Goal: Transaction & Acquisition: Purchase product/service

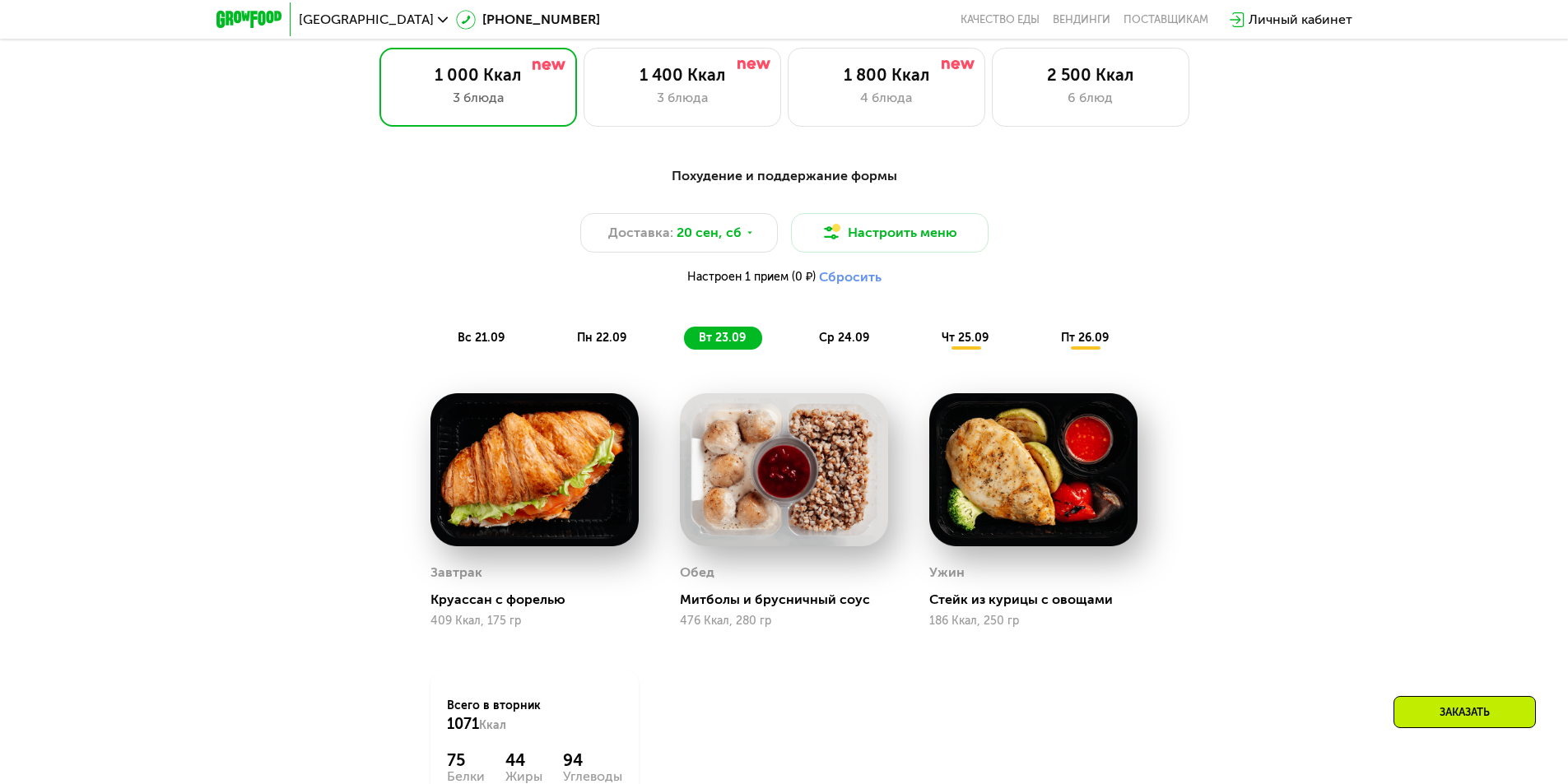
click at [821, 341] on span "ср 24.09" at bounding box center [844, 337] width 50 height 14
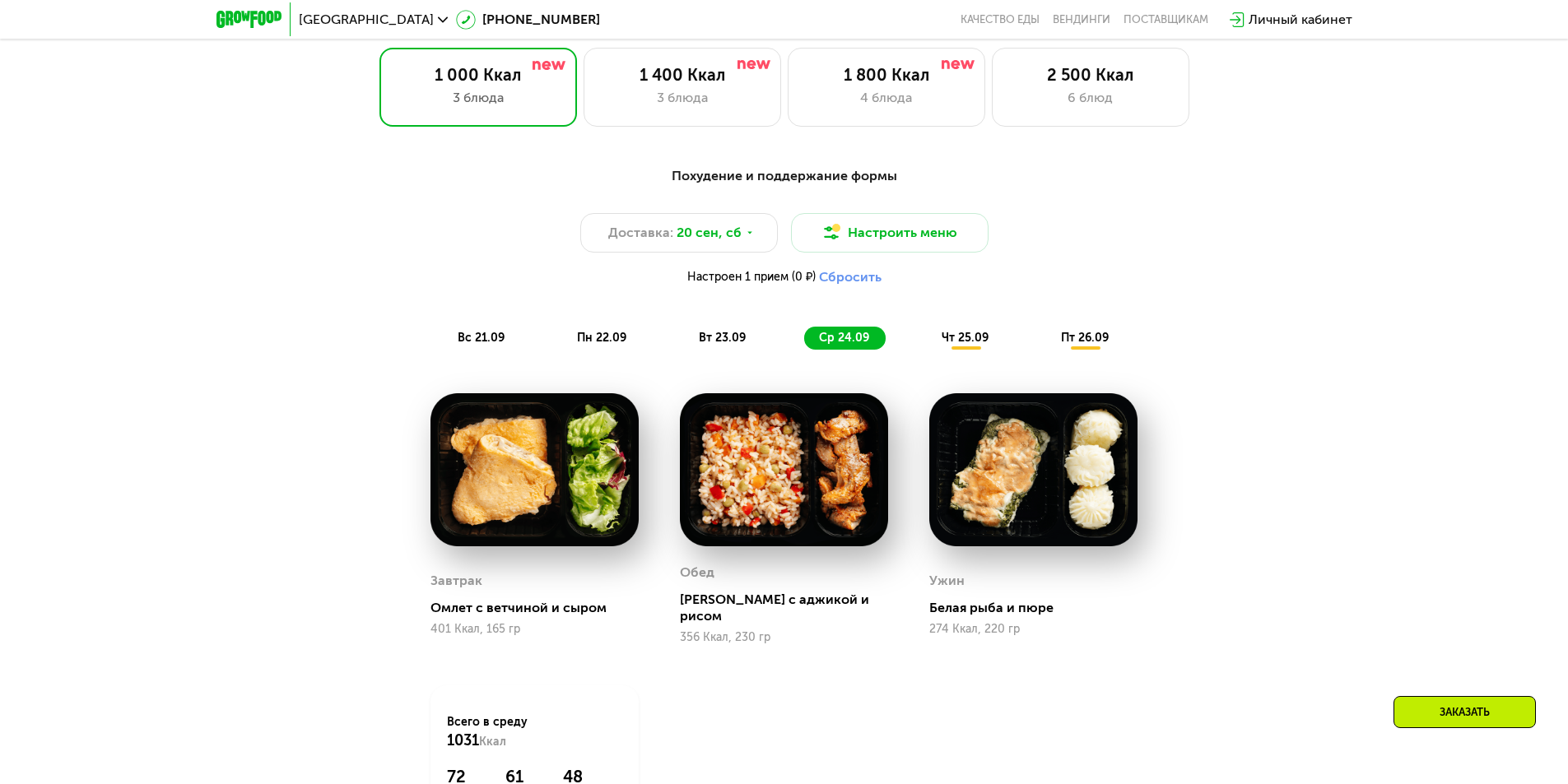
click at [606, 345] on span "пн 22.09" at bounding box center [602, 337] width 49 height 14
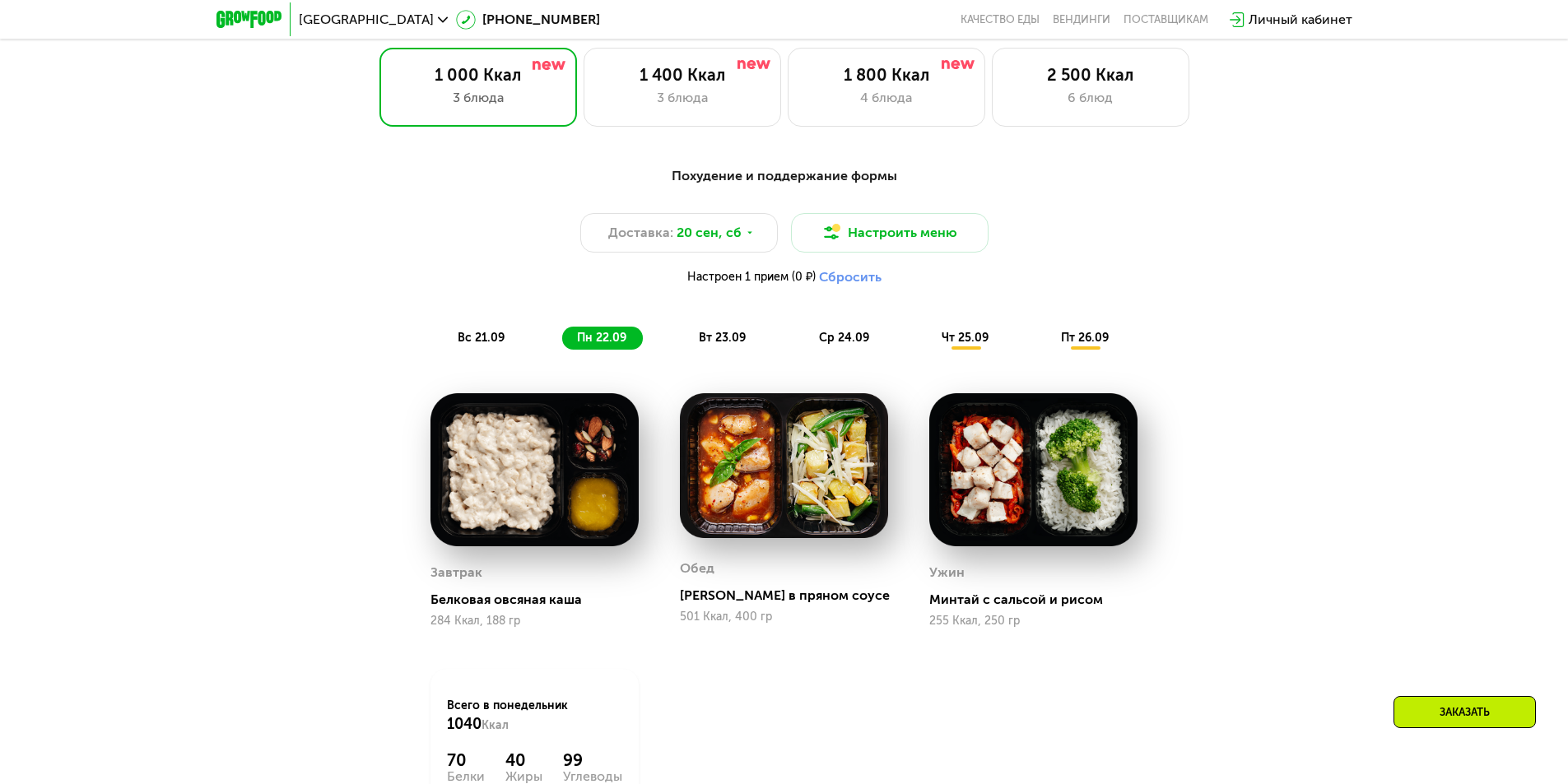
click at [710, 345] on span "вт 23.09" at bounding box center [721, 337] width 47 height 14
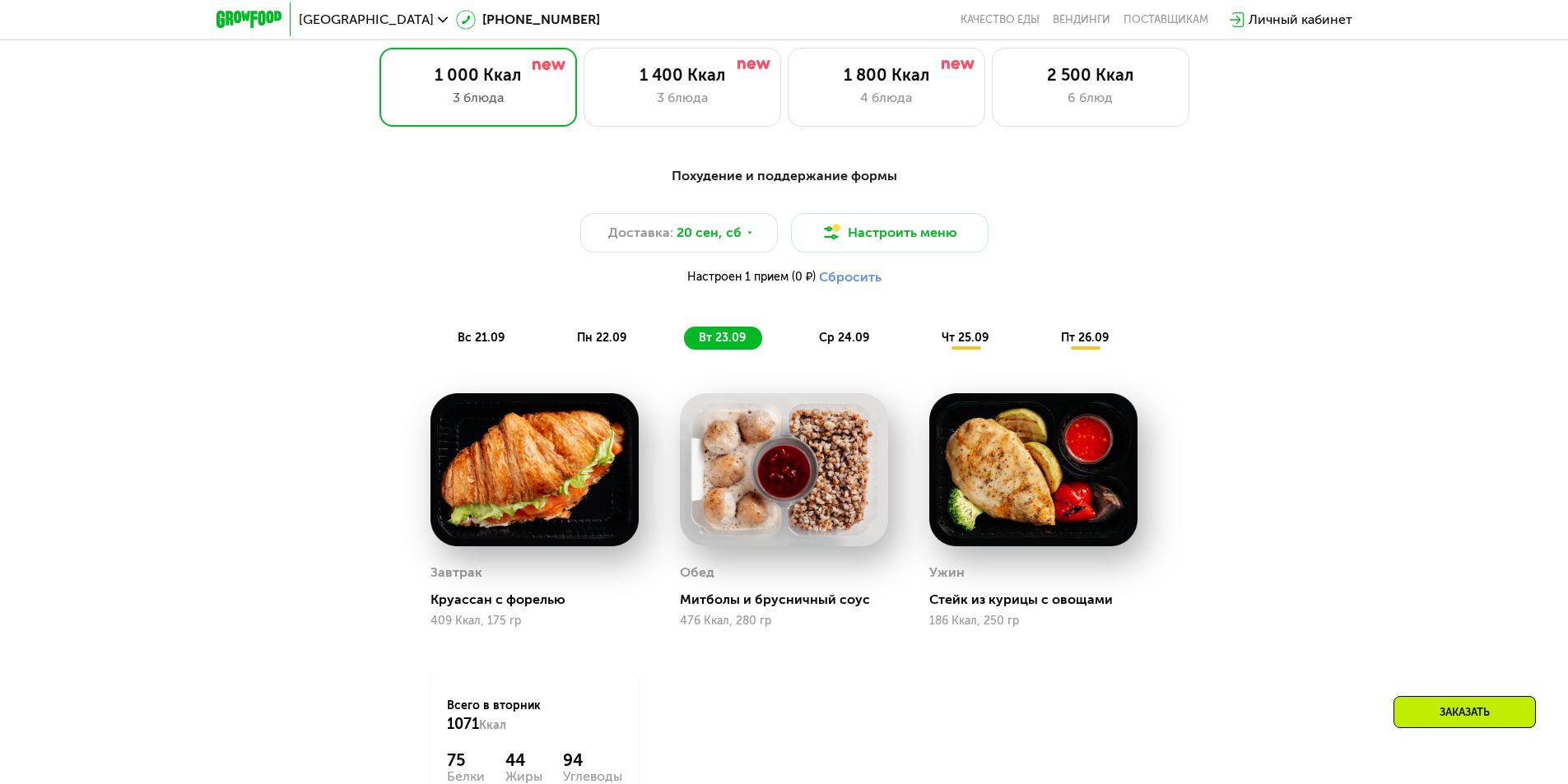
click at [792, 343] on div "вс 21.09 пн 22.09 вт 23.09 ср 24.09 чт 25.09 пт 26.09" at bounding box center [784, 338] width 683 height 23
click at [825, 342] on span "ср 24.09" at bounding box center [844, 337] width 50 height 14
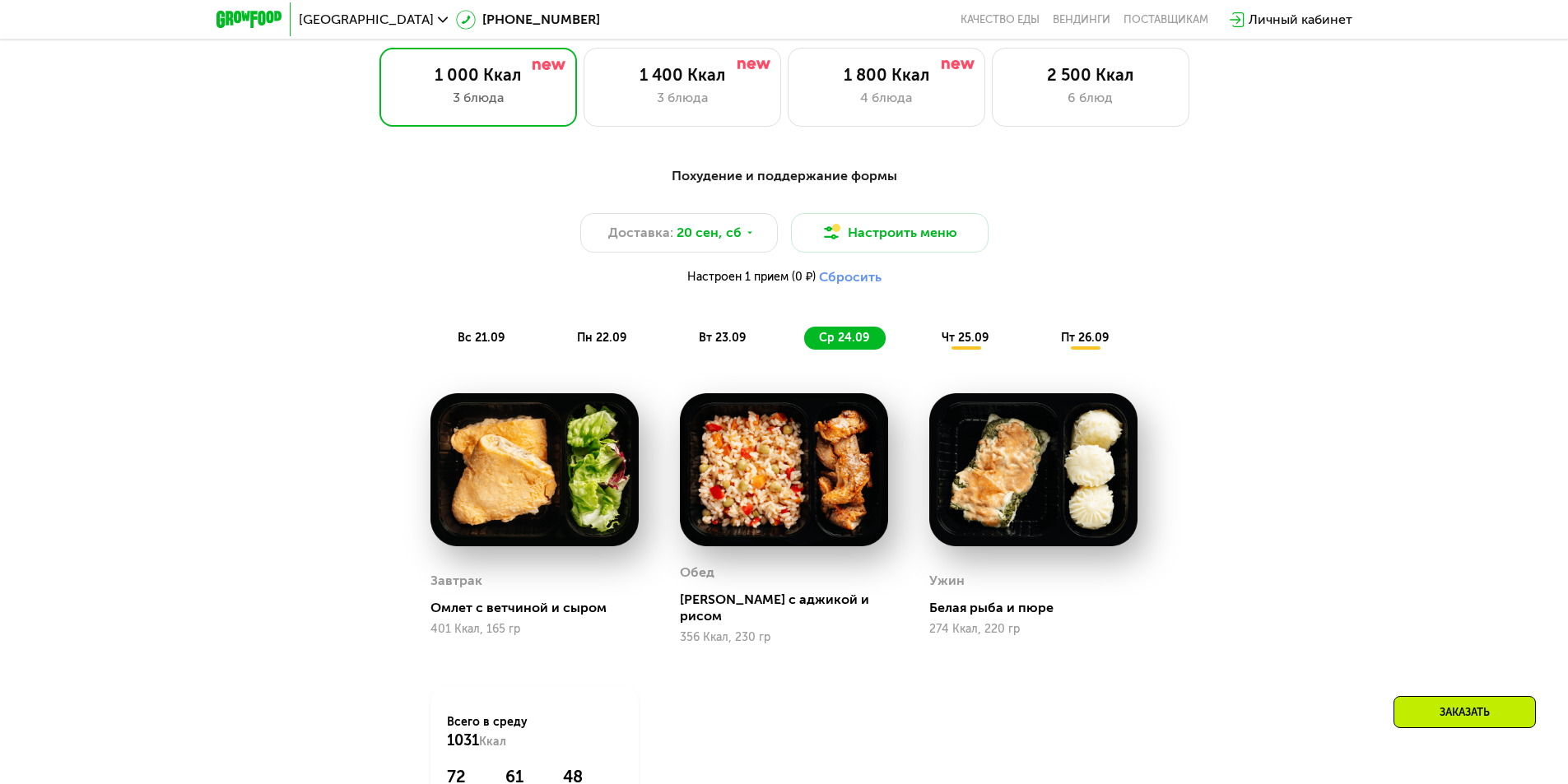
click at [956, 340] on span "чт 25.09" at bounding box center [965, 337] width 47 height 14
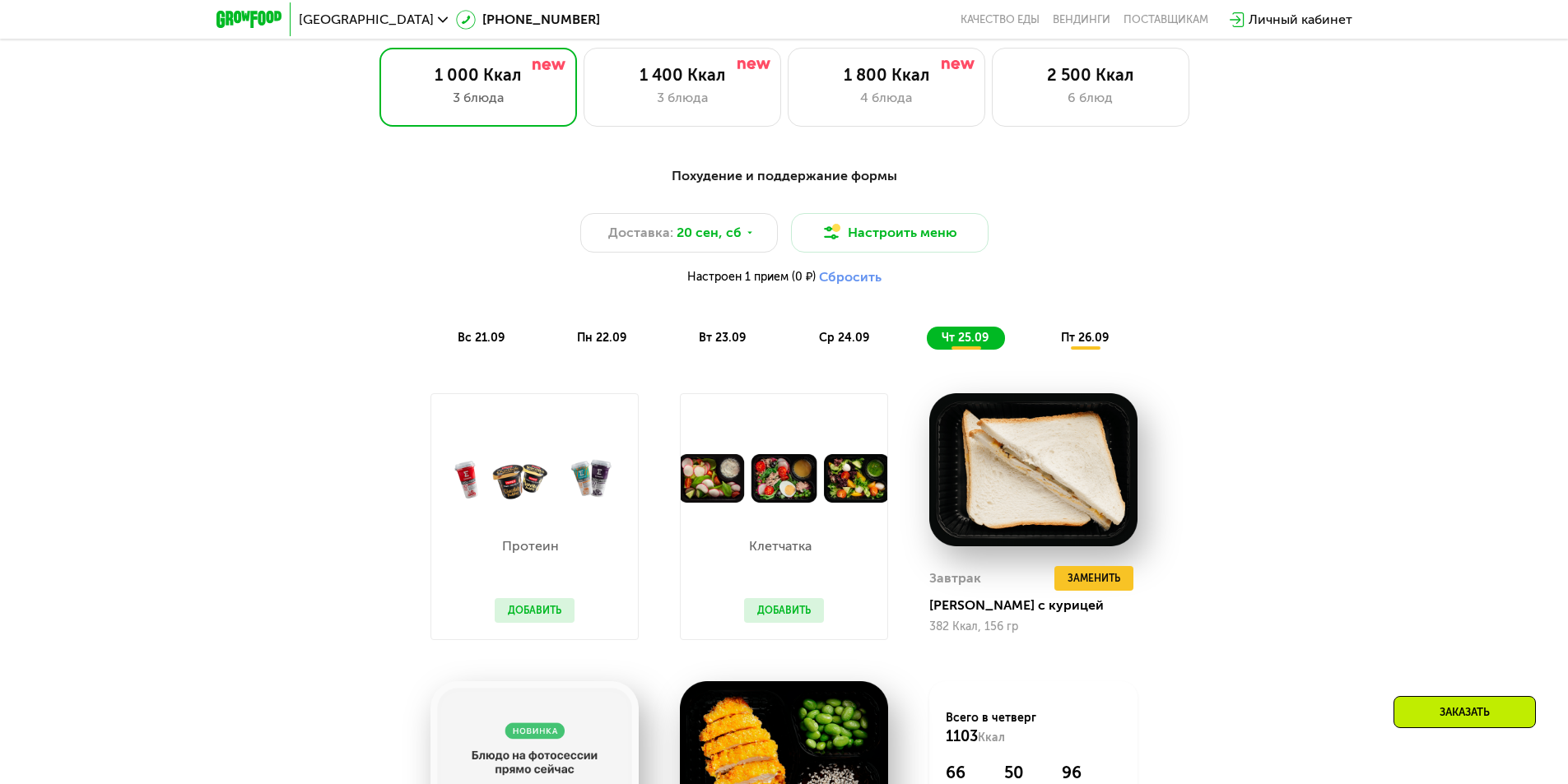
click at [1059, 341] on div "пт 26.09" at bounding box center [1085, 338] width 79 height 23
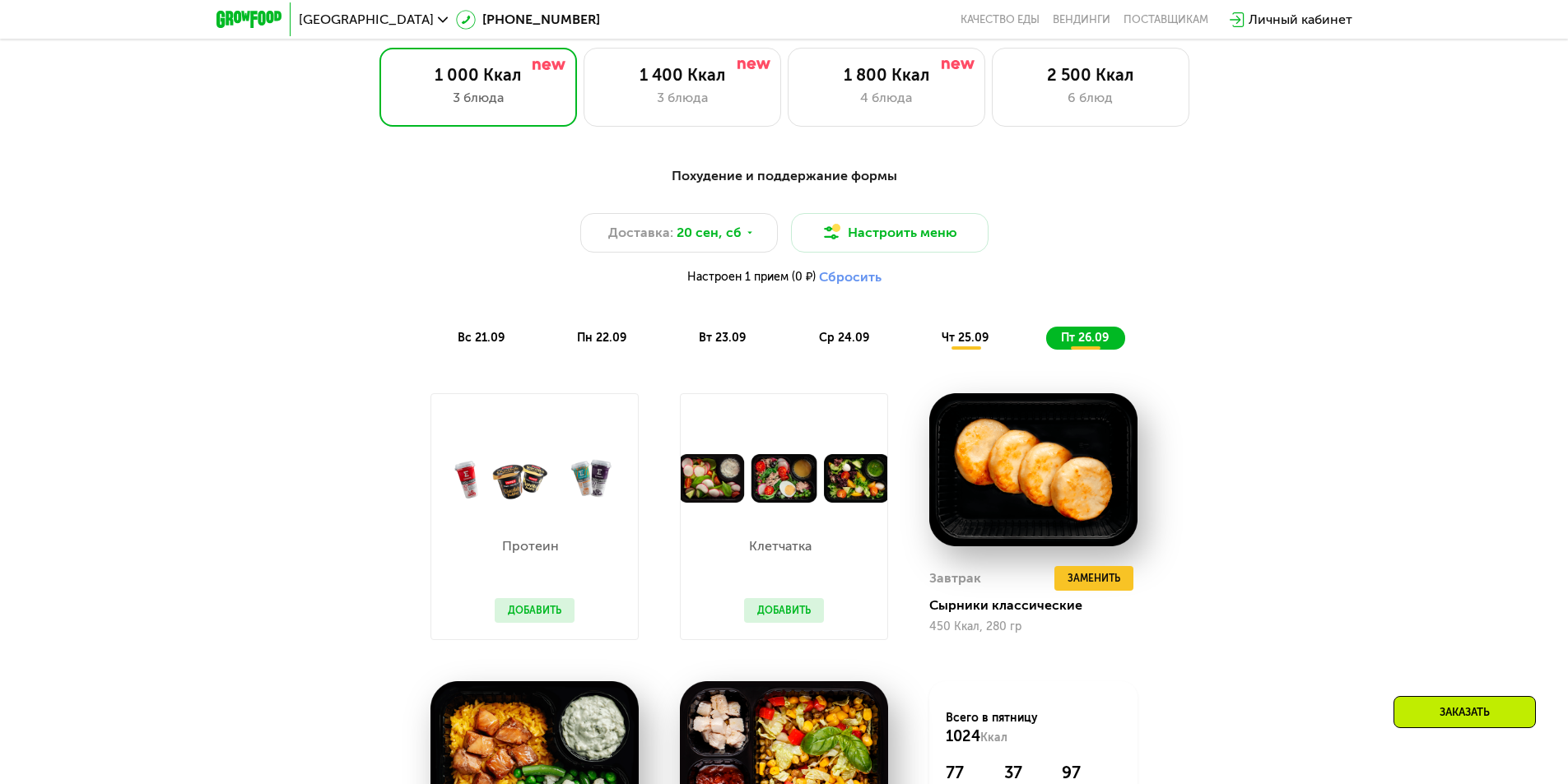
click at [942, 339] on span "чт 25.09" at bounding box center [965, 337] width 47 height 14
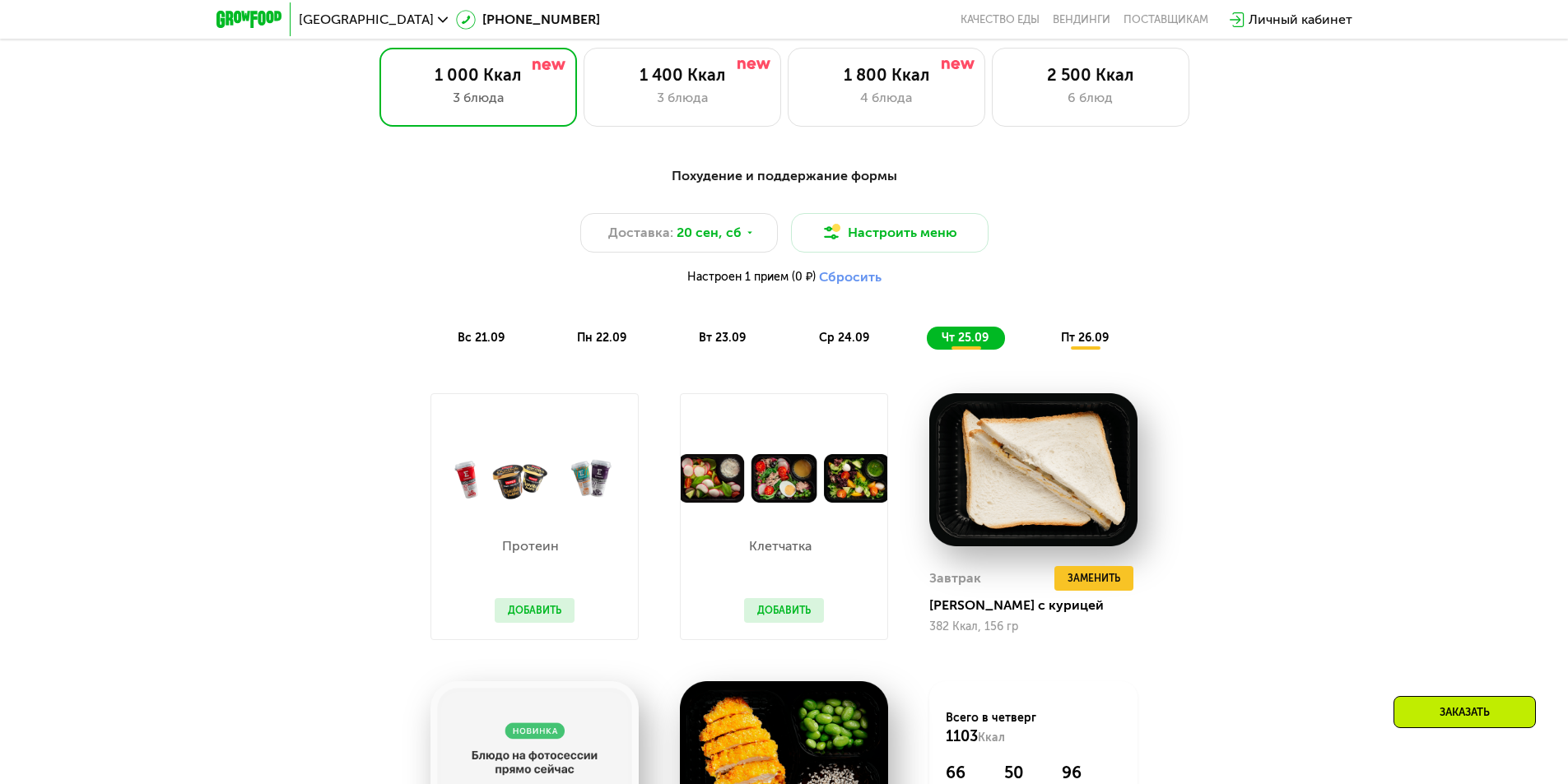
click at [860, 344] on span "ср 24.09" at bounding box center [844, 337] width 50 height 14
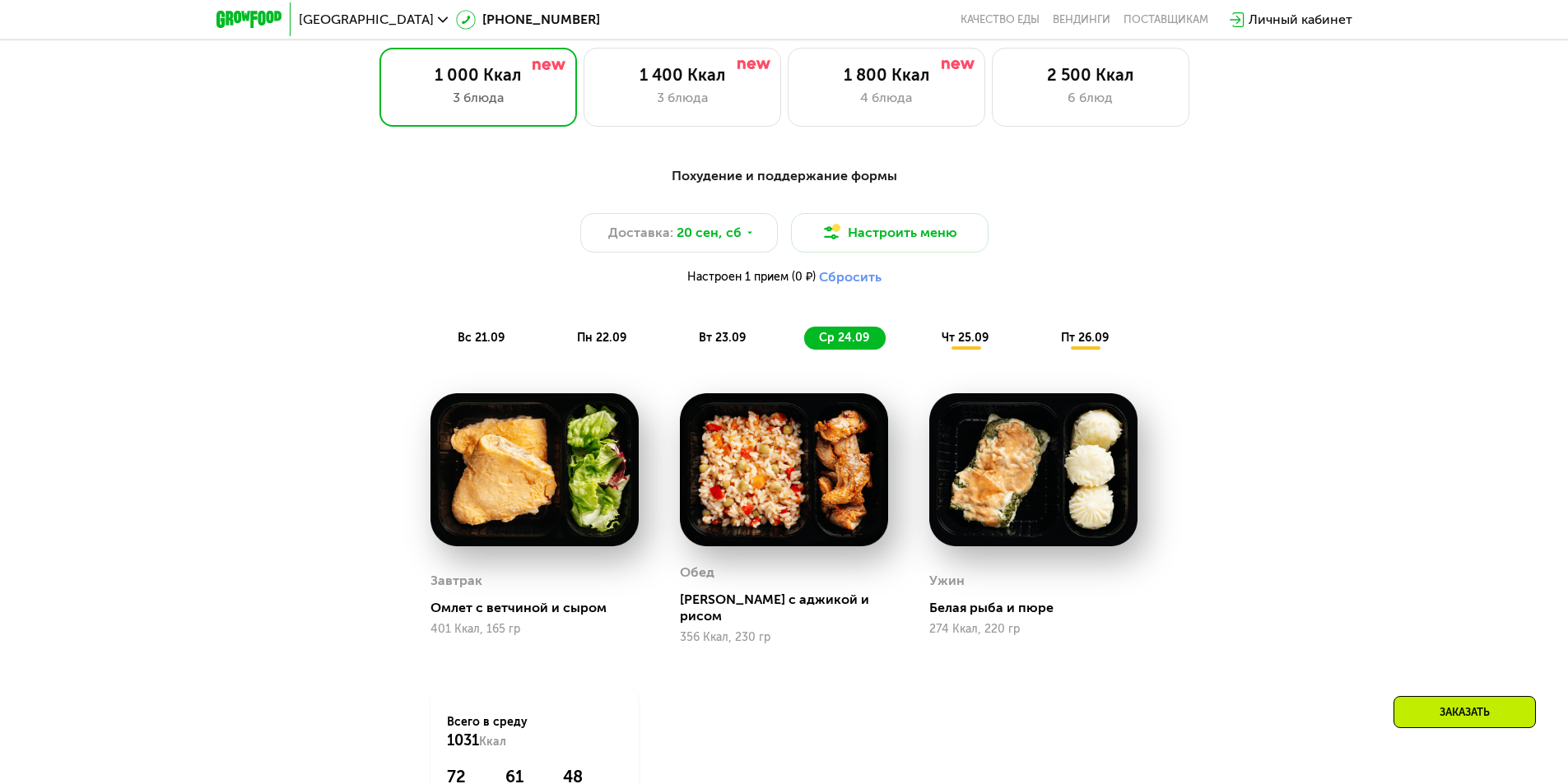
click at [744, 342] on span "вт 23.09" at bounding box center [721, 337] width 47 height 14
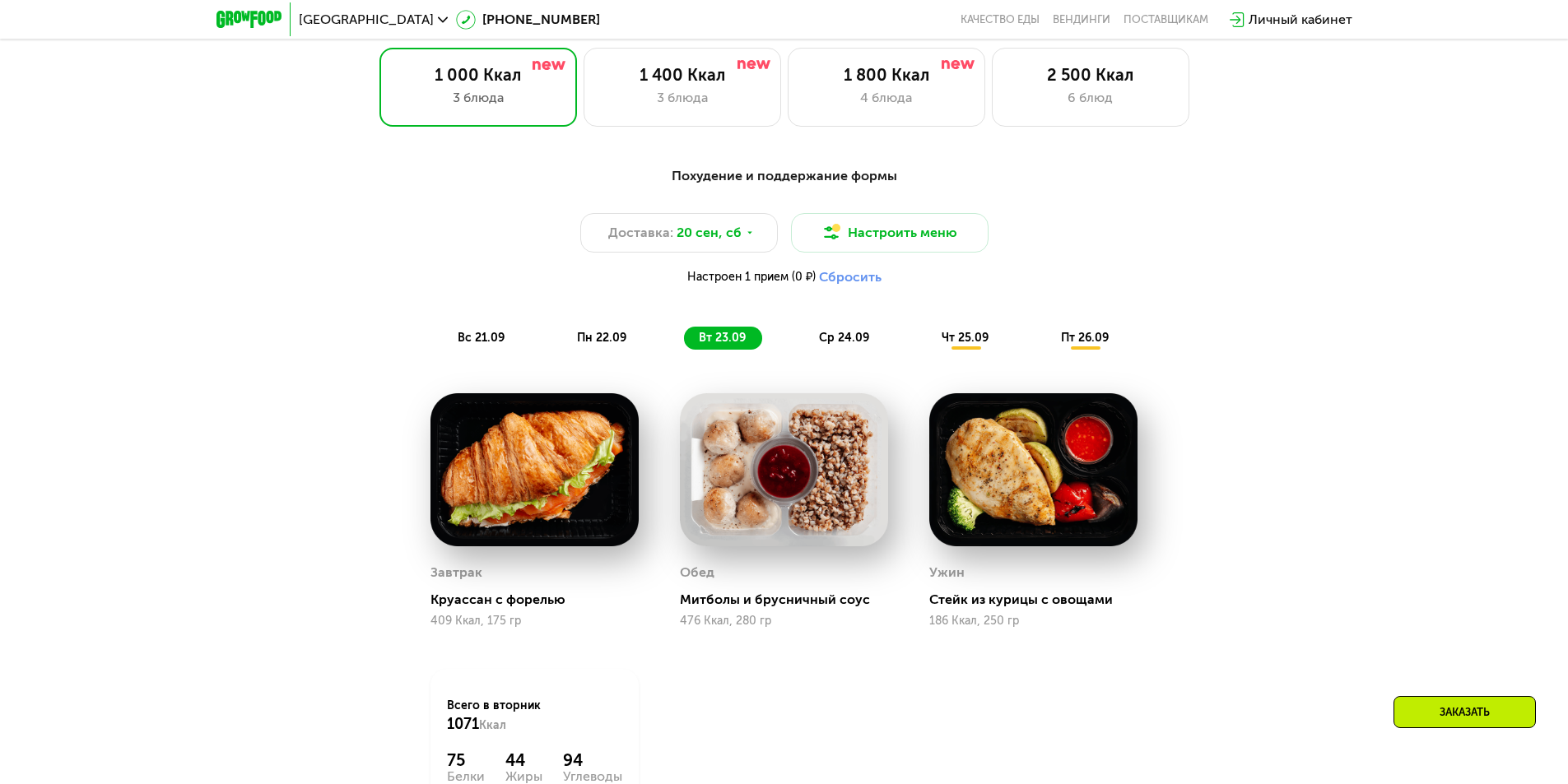
click at [1093, 345] on span "пт 26.09" at bounding box center [1084, 337] width 48 height 14
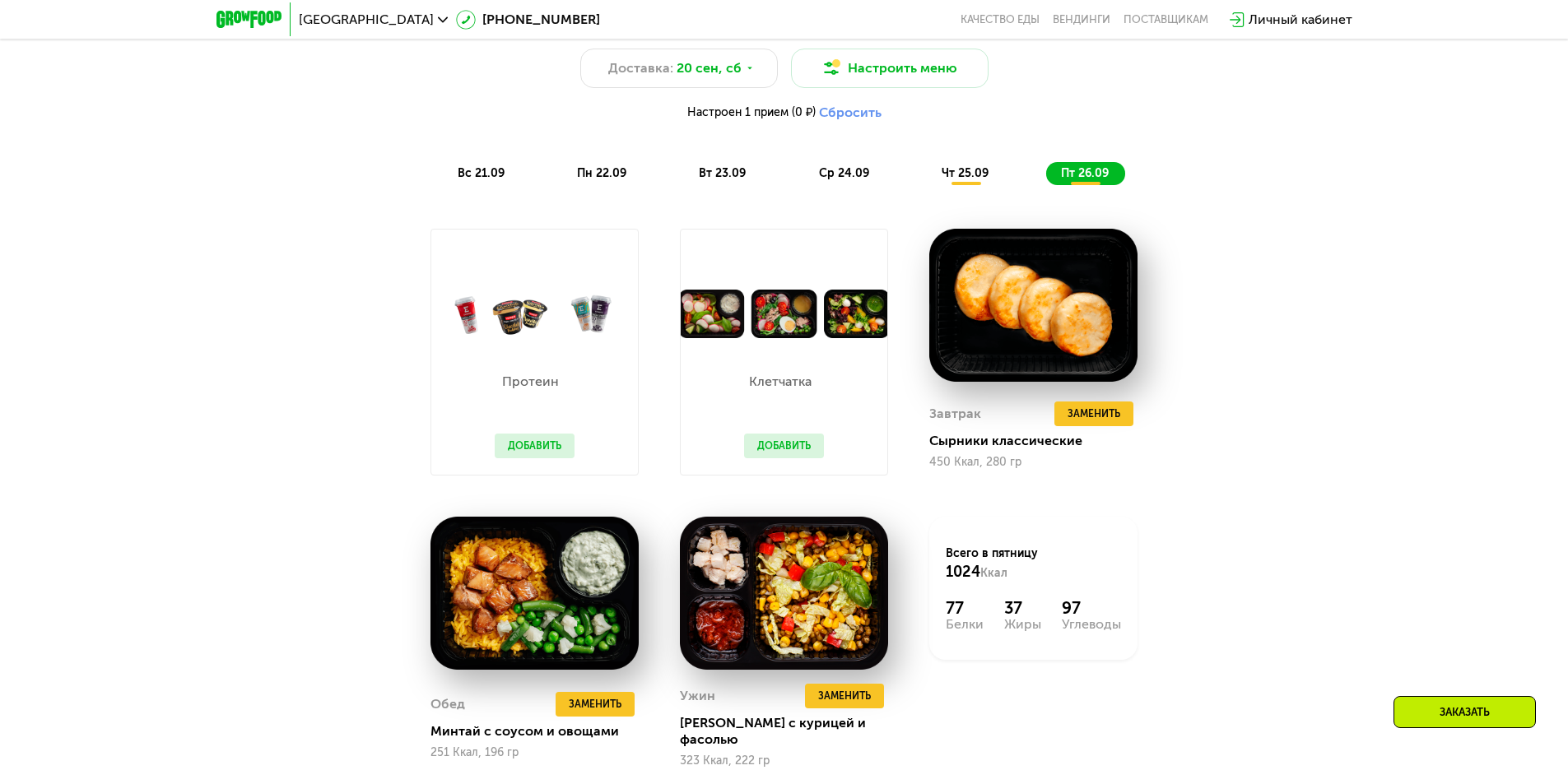
scroll to position [1491, 0]
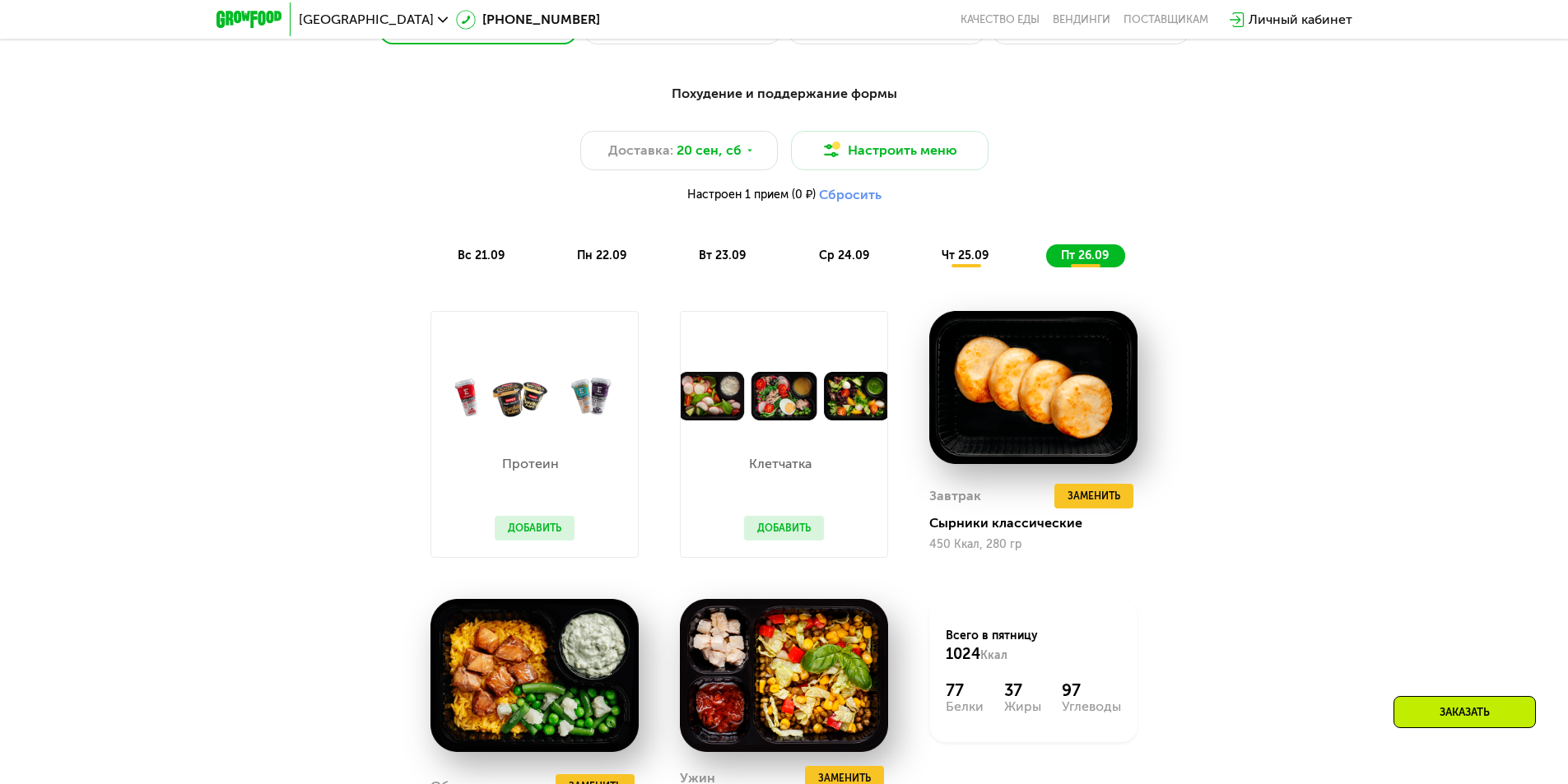
click at [886, 263] on div "вс 21.09 пн 22.09 вт 23.09 ср 24.09 чт 25.09 пт 26.09" at bounding box center [784, 256] width 683 height 23
click at [852, 262] on span "ср 24.09" at bounding box center [844, 256] width 50 height 14
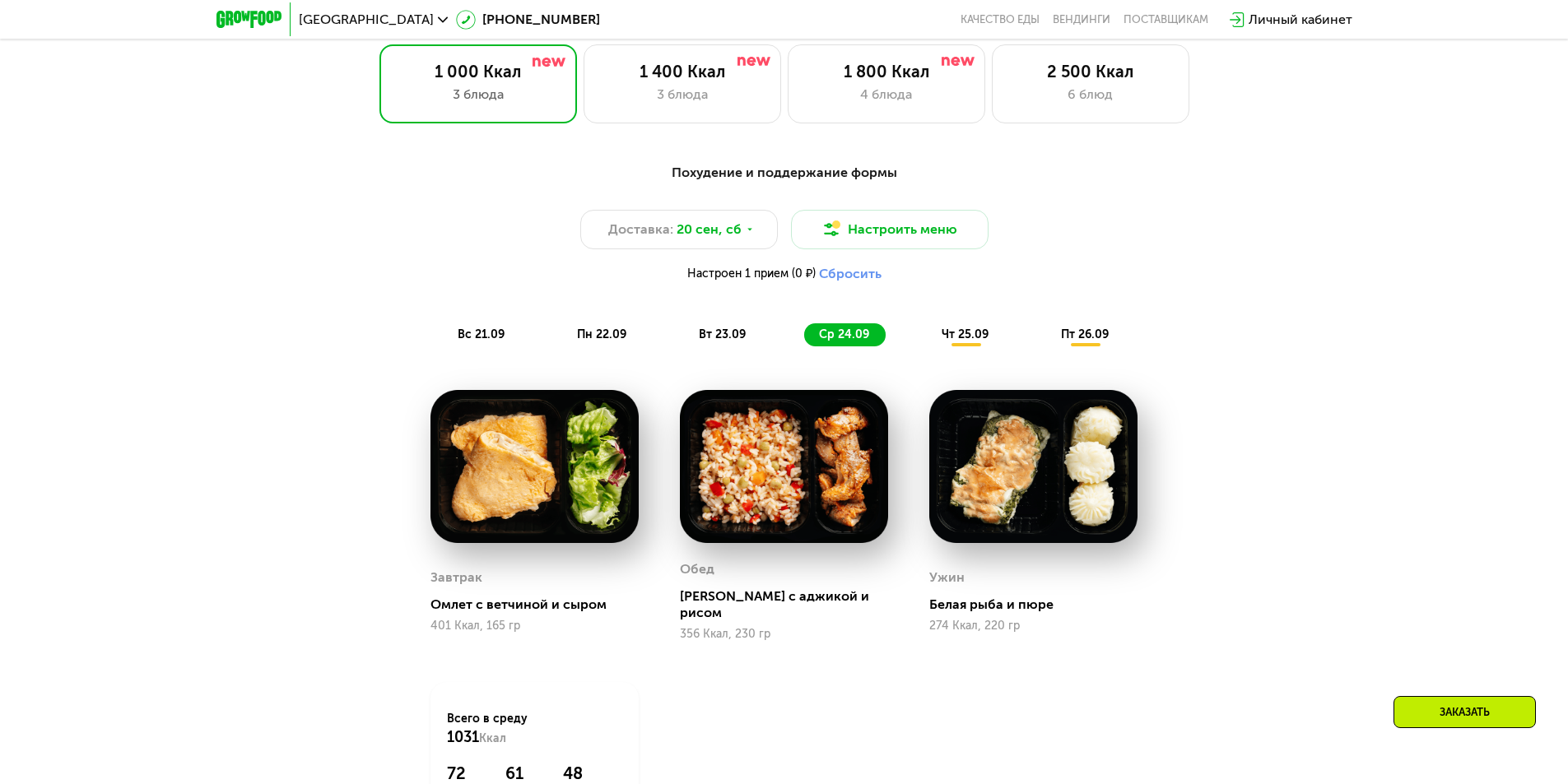
scroll to position [1574, 0]
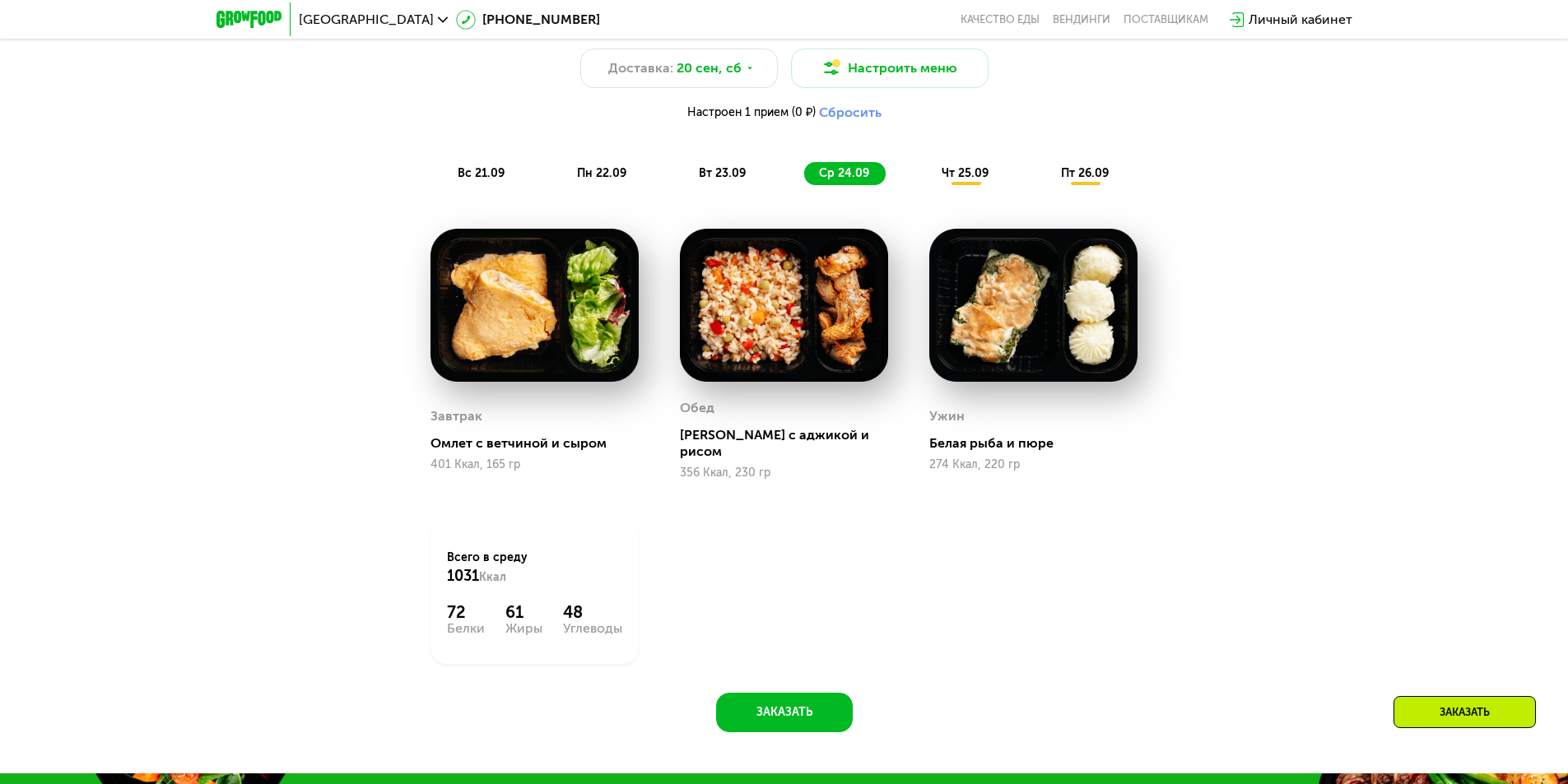
click at [971, 192] on div "Похудение и поддержание формы Доставка: [DATE] Настроить меню Настроен 1 прием …" at bounding box center [784, 93] width 994 height 203
click at [971, 181] on span "чт 25.09" at bounding box center [965, 173] width 47 height 14
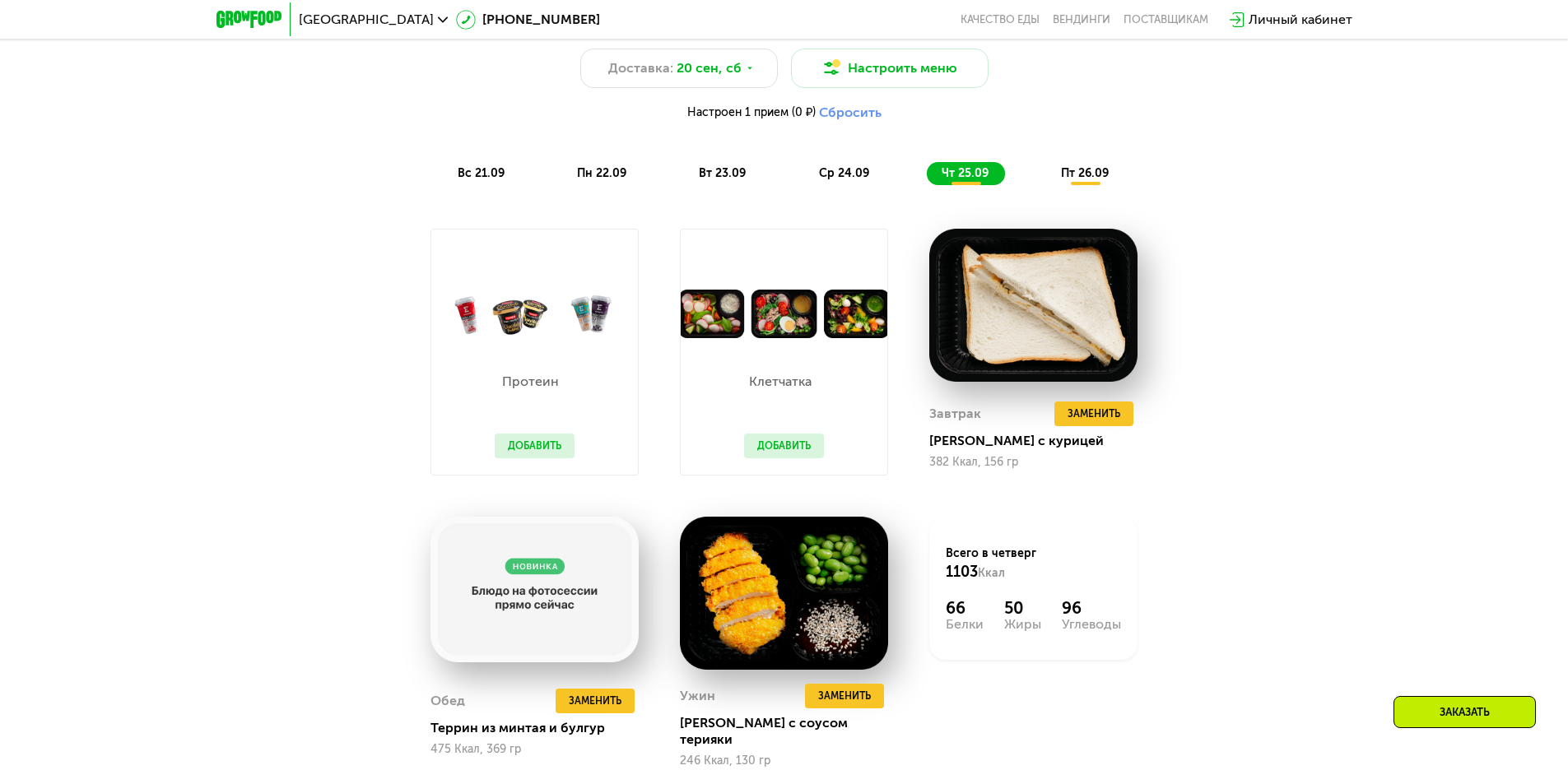
click at [1071, 180] on span "пт 26.09" at bounding box center [1084, 173] width 48 height 14
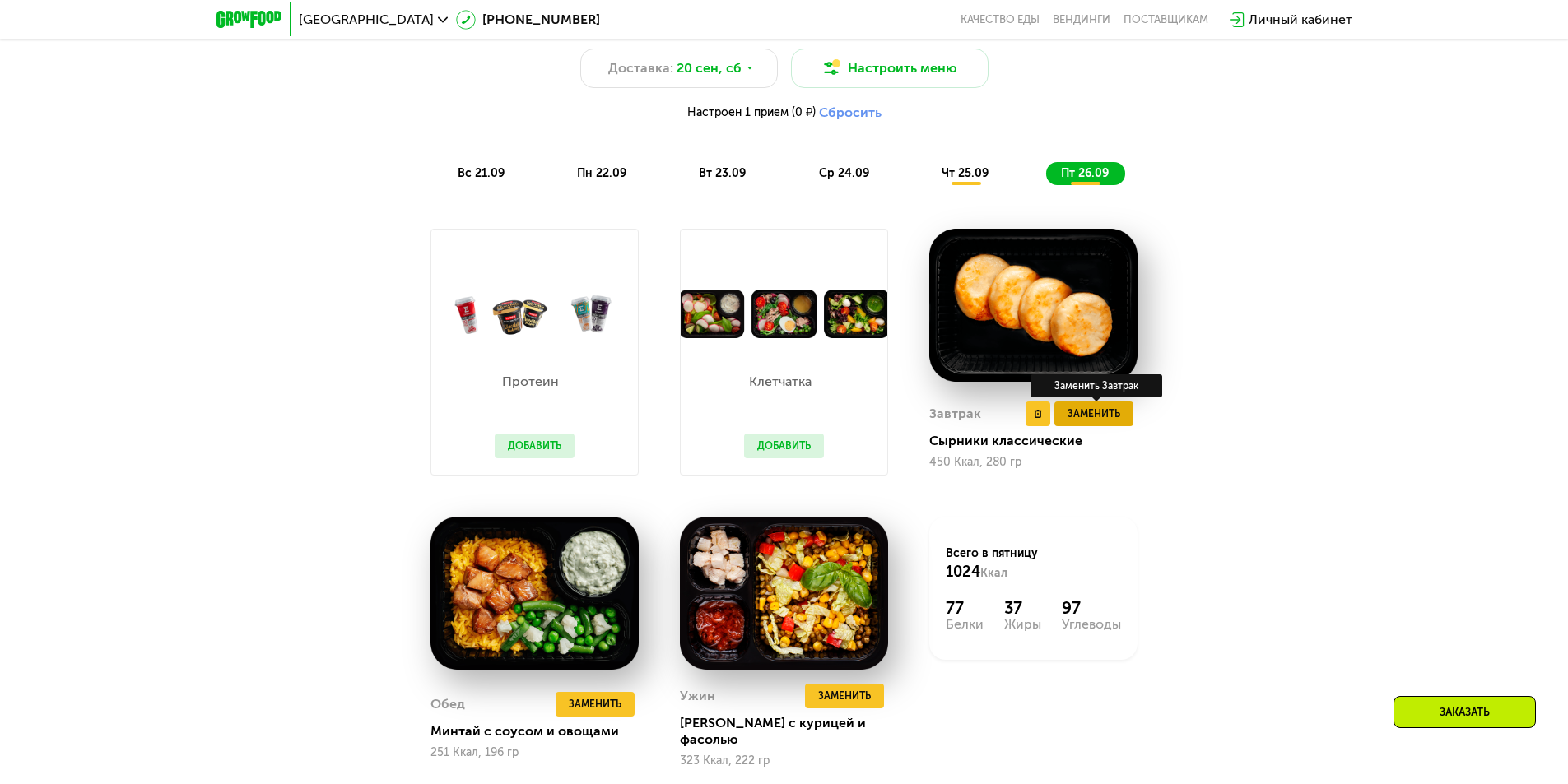
click at [1082, 415] on span "Заменить" at bounding box center [1093, 413] width 52 height 16
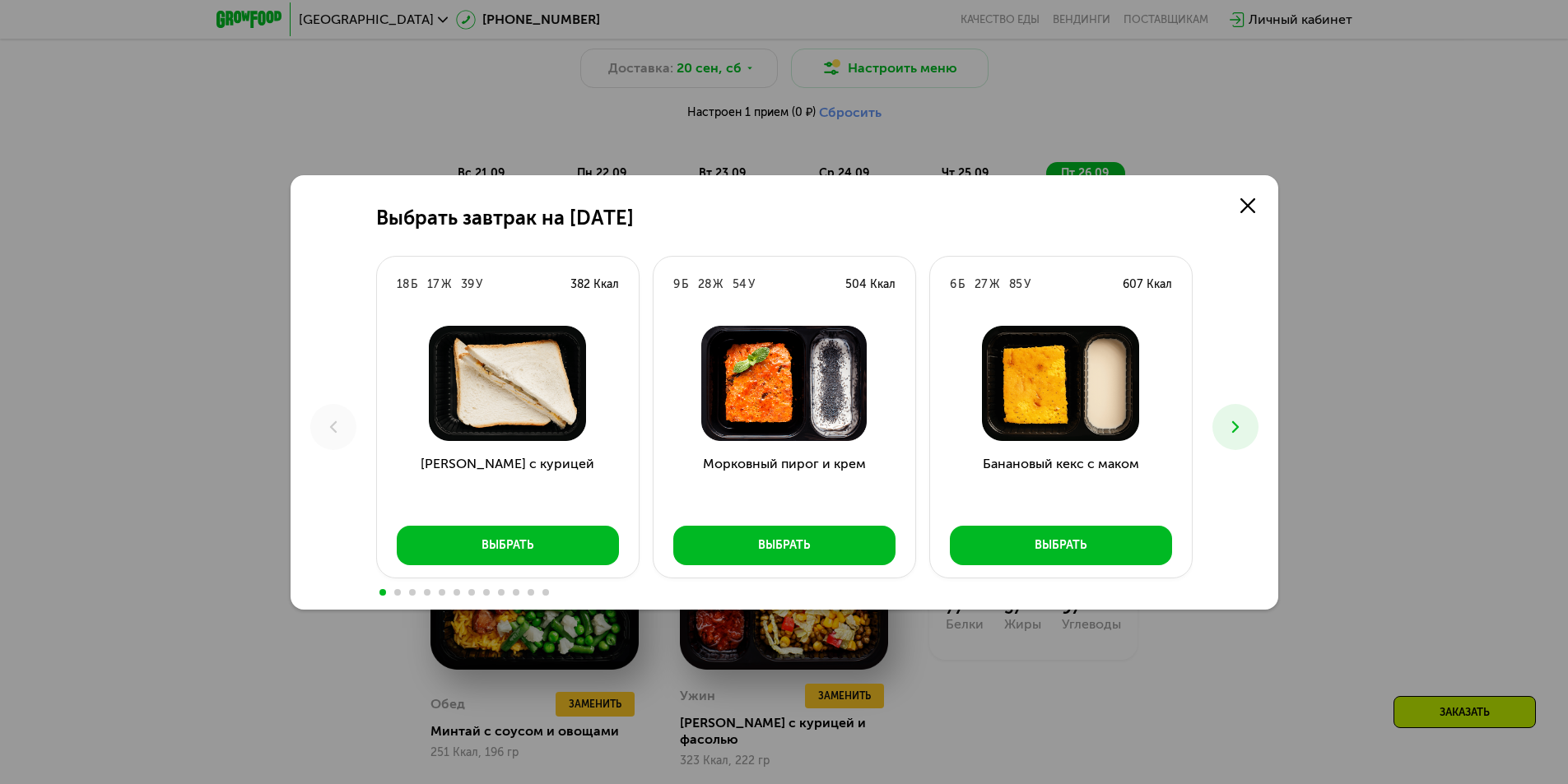
click at [1255, 421] on button at bounding box center [1235, 427] width 46 height 46
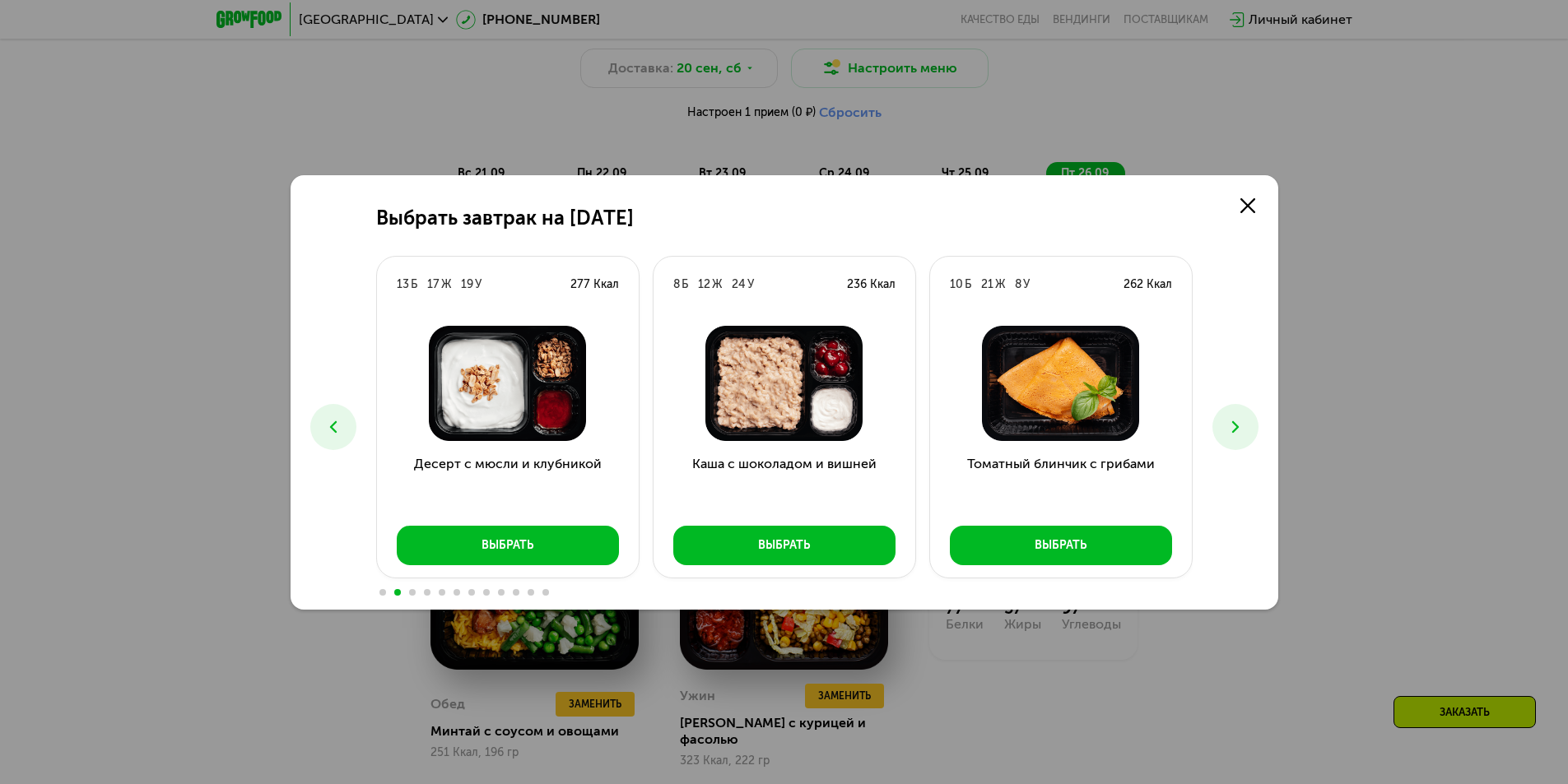
click at [1252, 420] on button at bounding box center [1235, 427] width 46 height 46
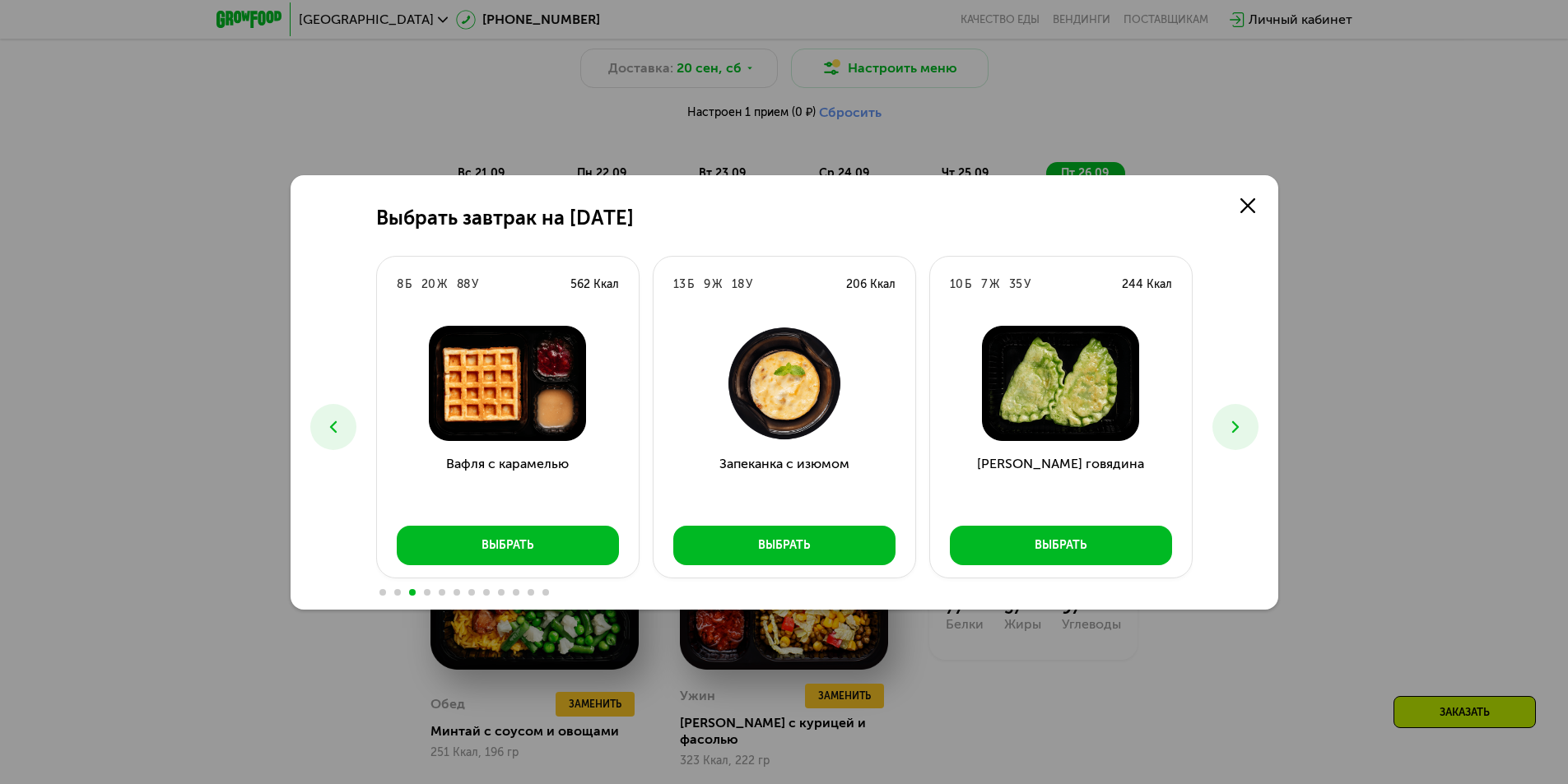
click at [1252, 420] on button at bounding box center [1235, 427] width 46 height 46
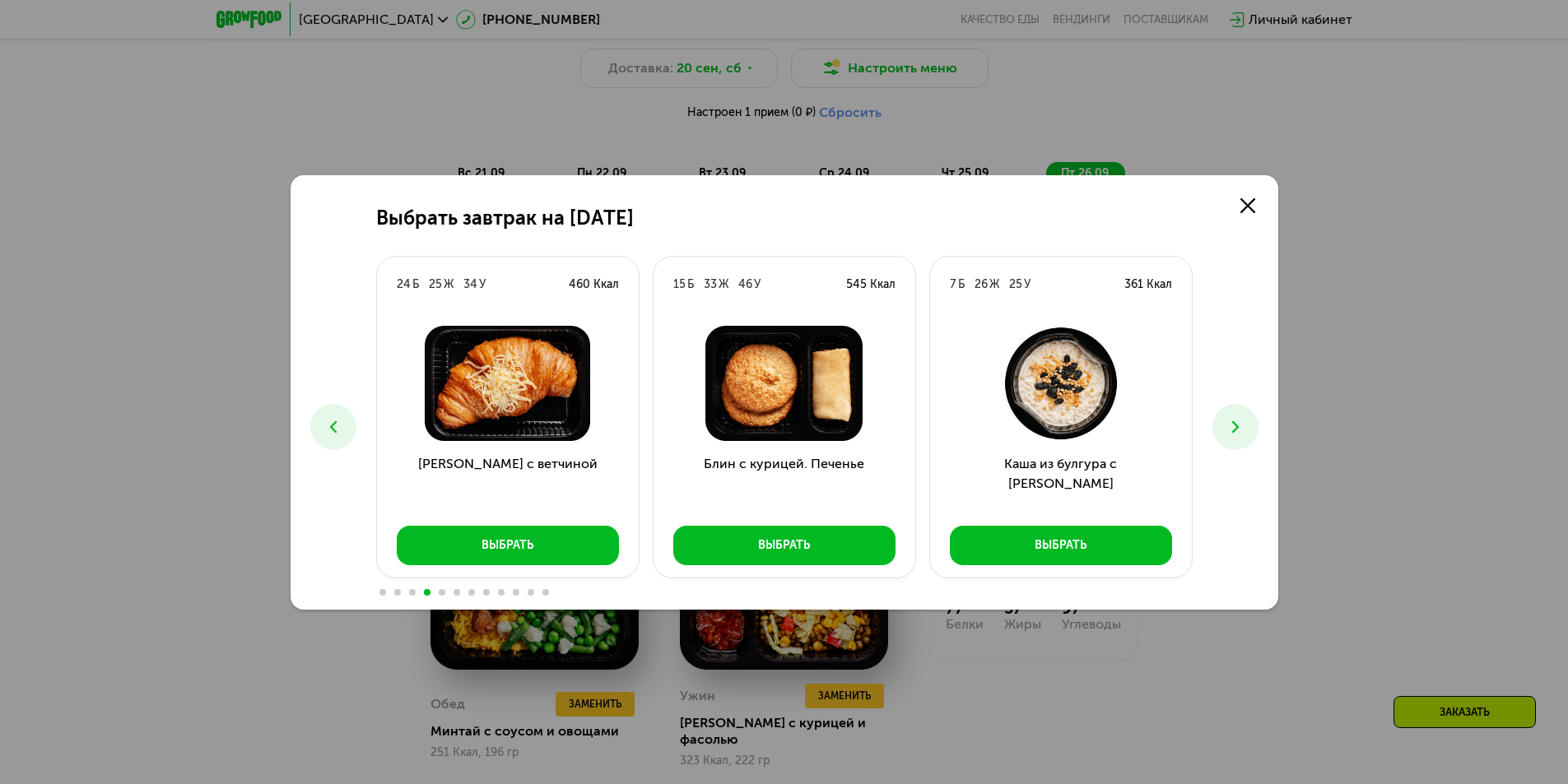
click at [1253, 420] on button at bounding box center [1235, 427] width 46 height 46
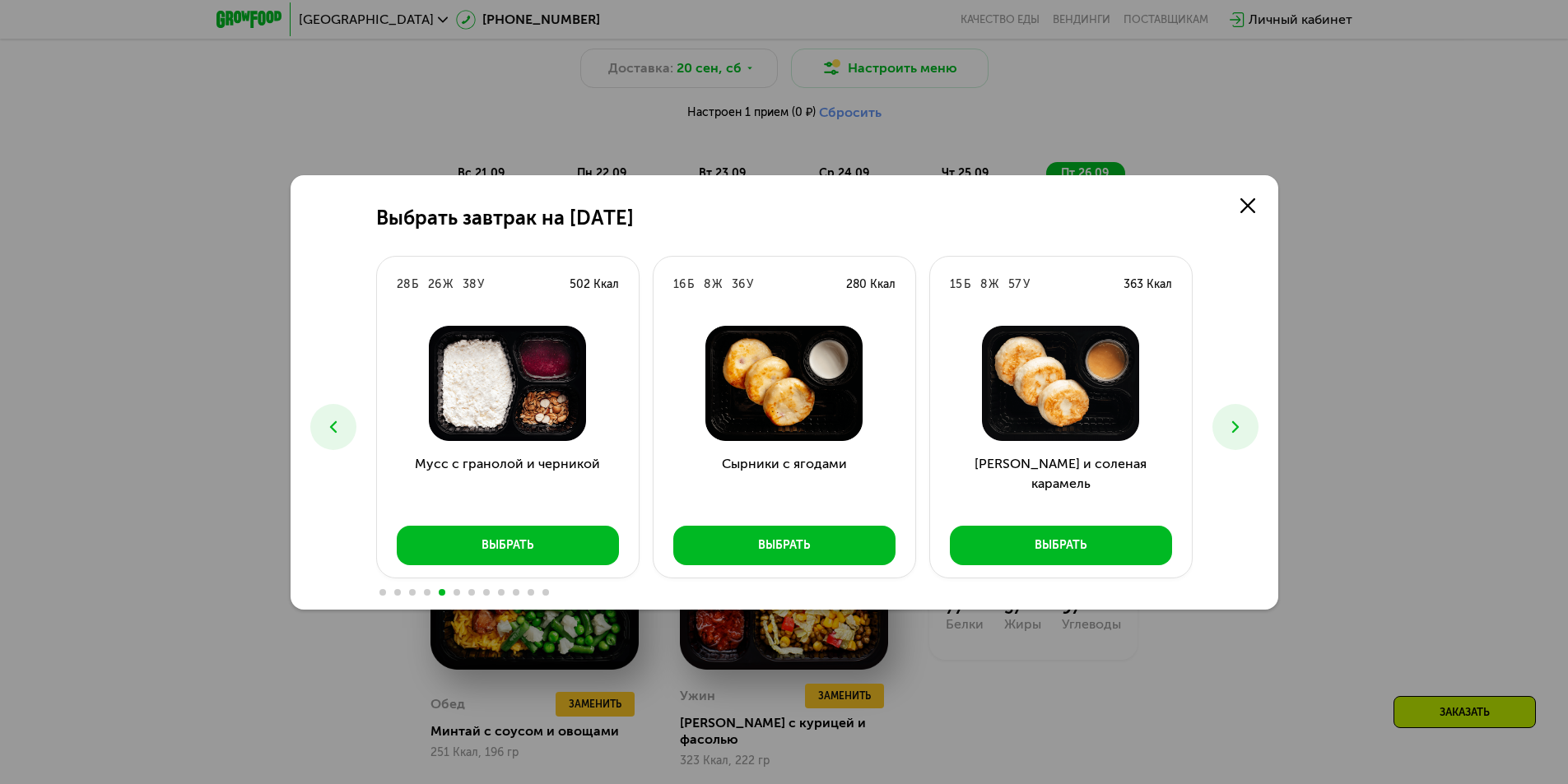
click at [1253, 420] on button at bounding box center [1235, 427] width 46 height 46
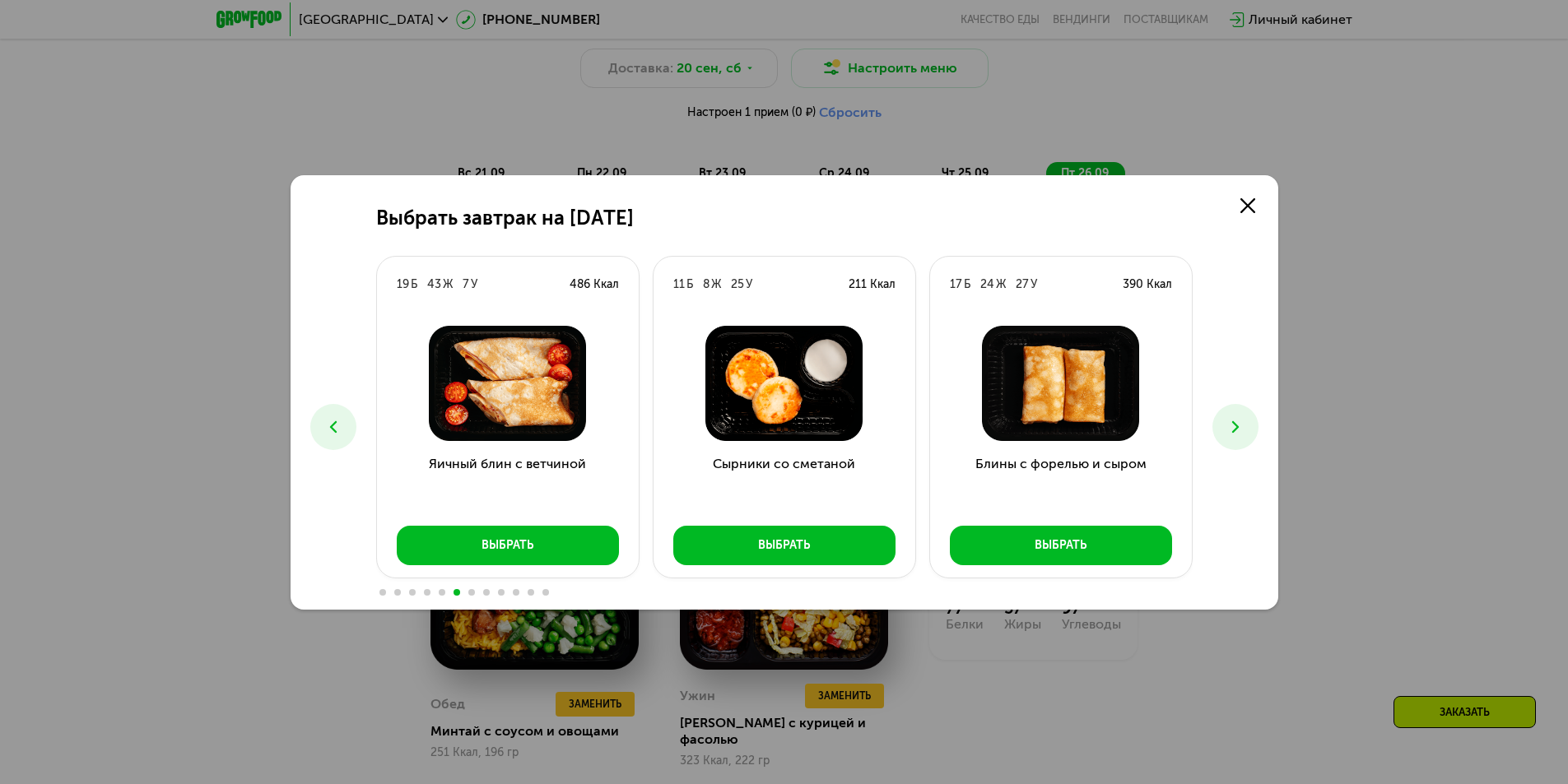
click at [1253, 420] on button at bounding box center [1235, 427] width 46 height 46
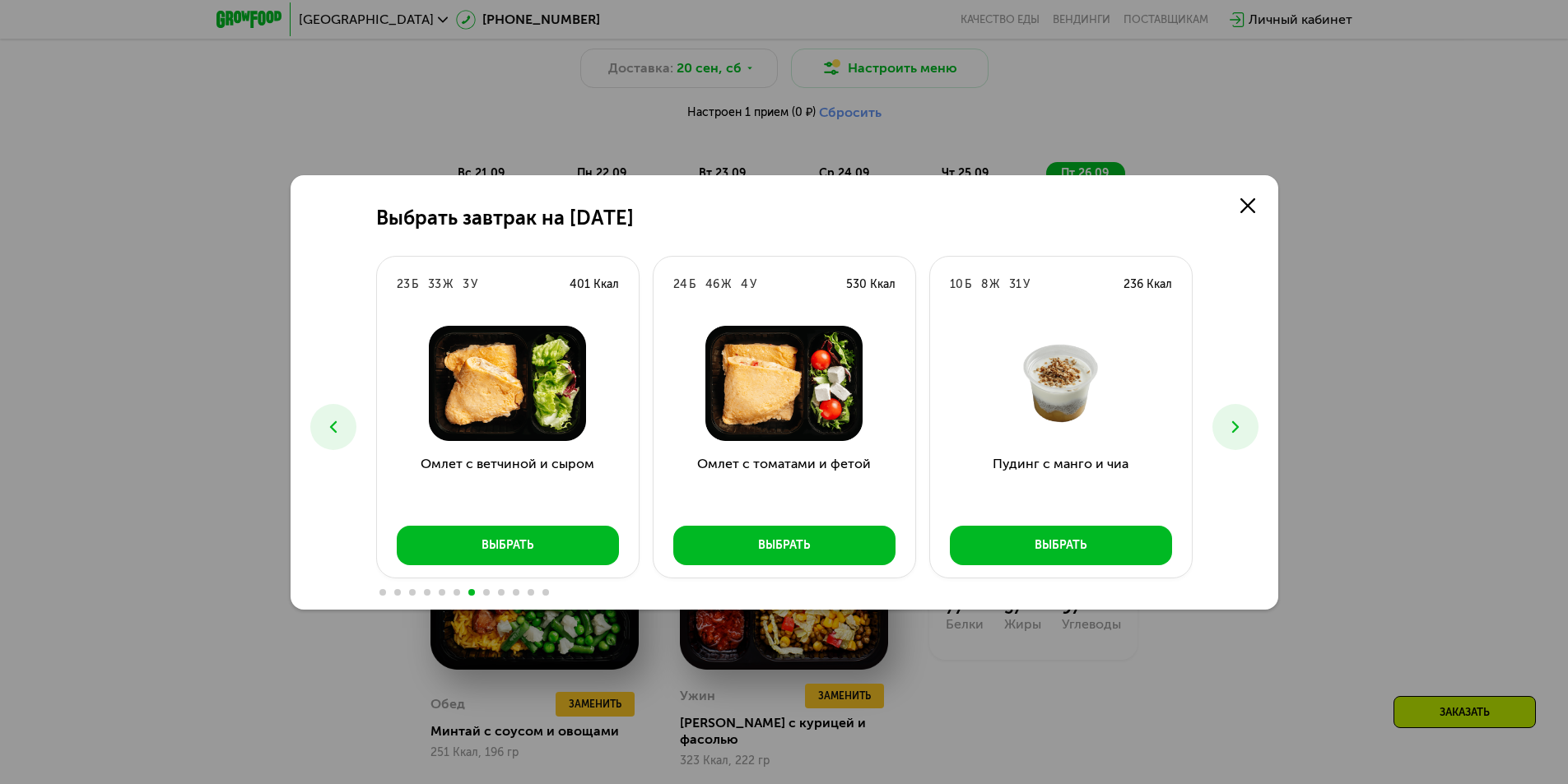
click at [1253, 420] on button at bounding box center [1235, 427] width 46 height 46
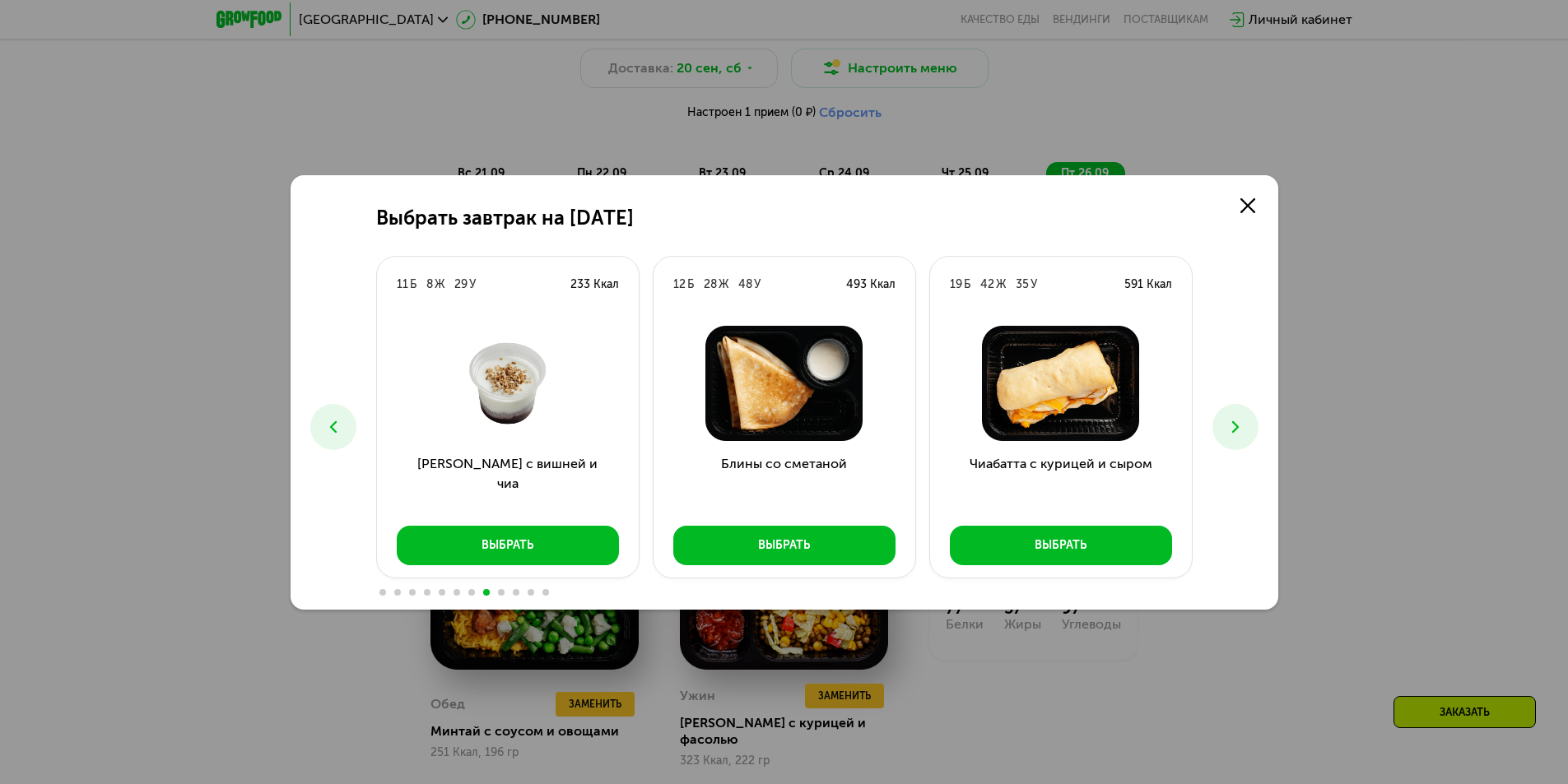
click at [1242, 420] on icon at bounding box center [1234, 427] width 20 height 20
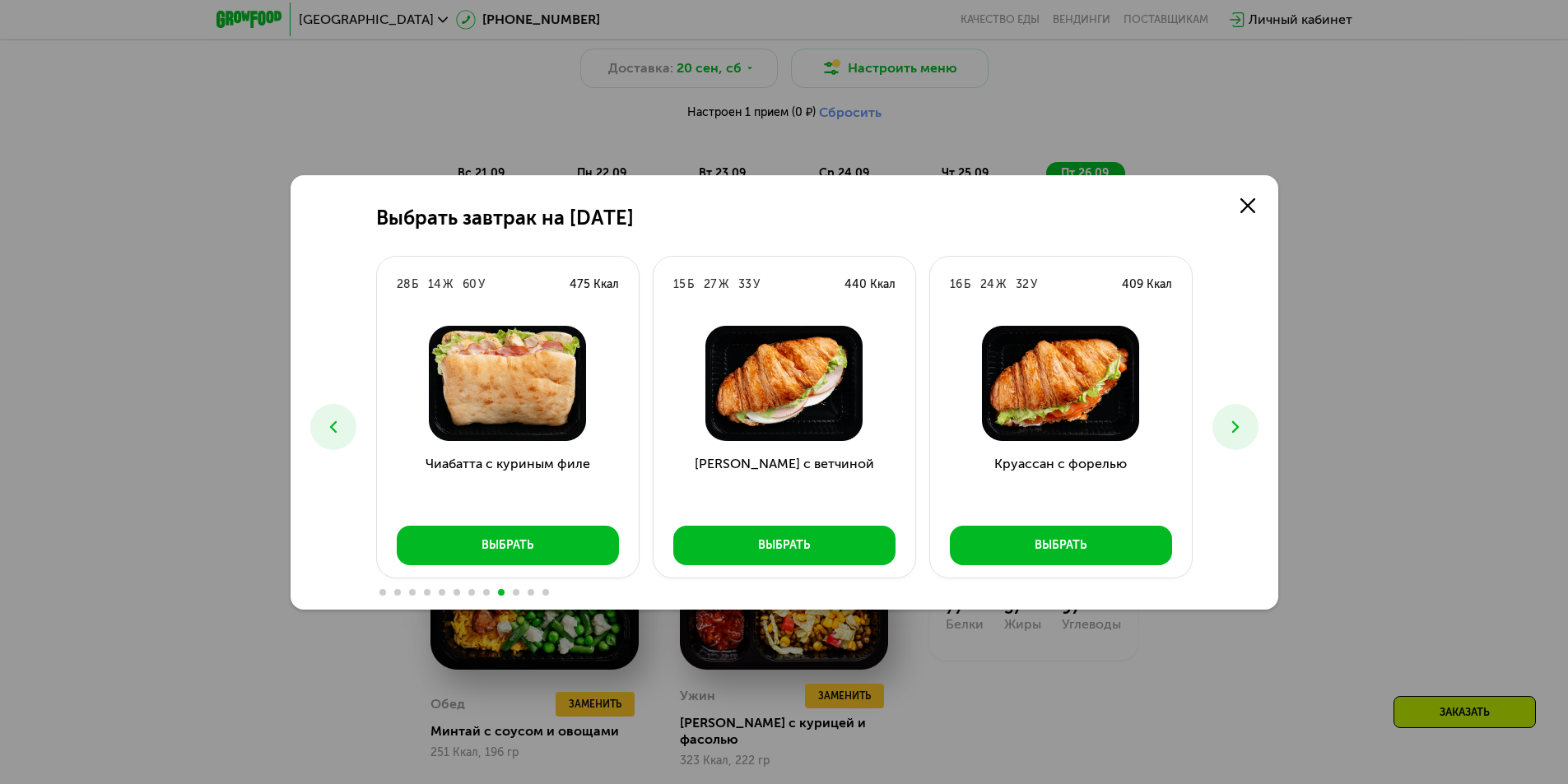
click at [1242, 420] on icon at bounding box center [1234, 427] width 20 height 20
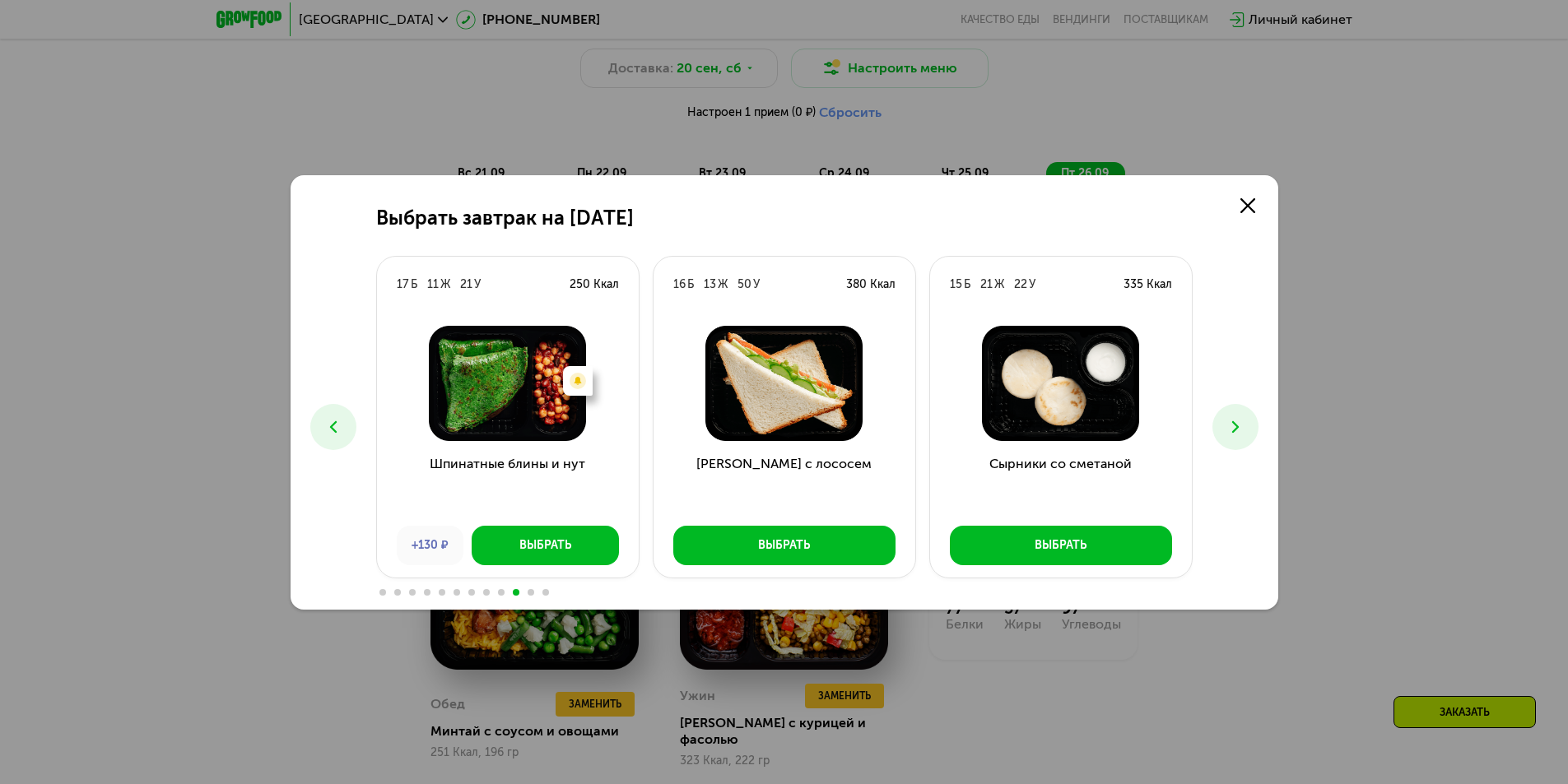
click at [1242, 420] on icon at bounding box center [1234, 427] width 20 height 20
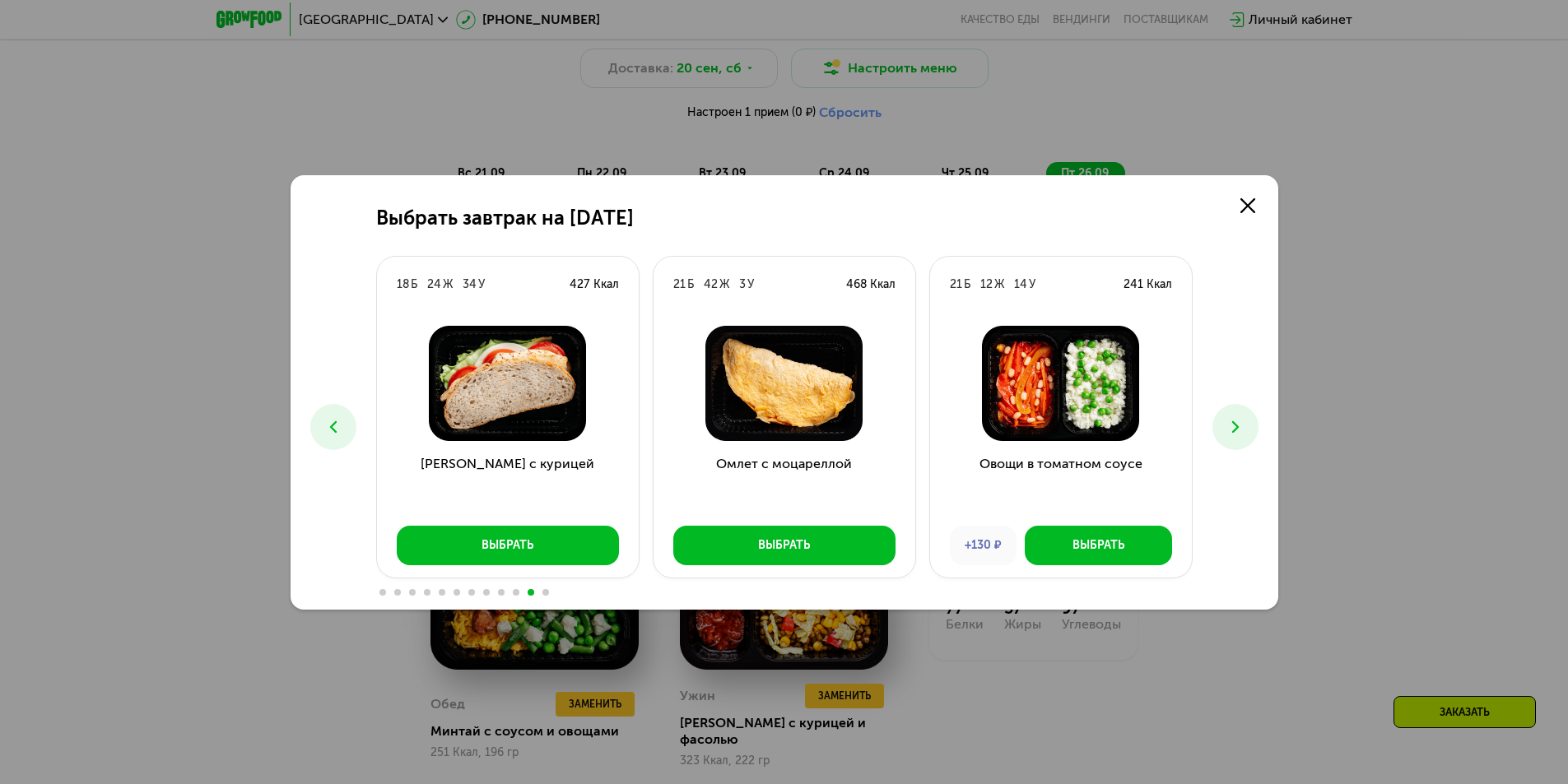
click at [1248, 420] on button at bounding box center [1235, 427] width 46 height 46
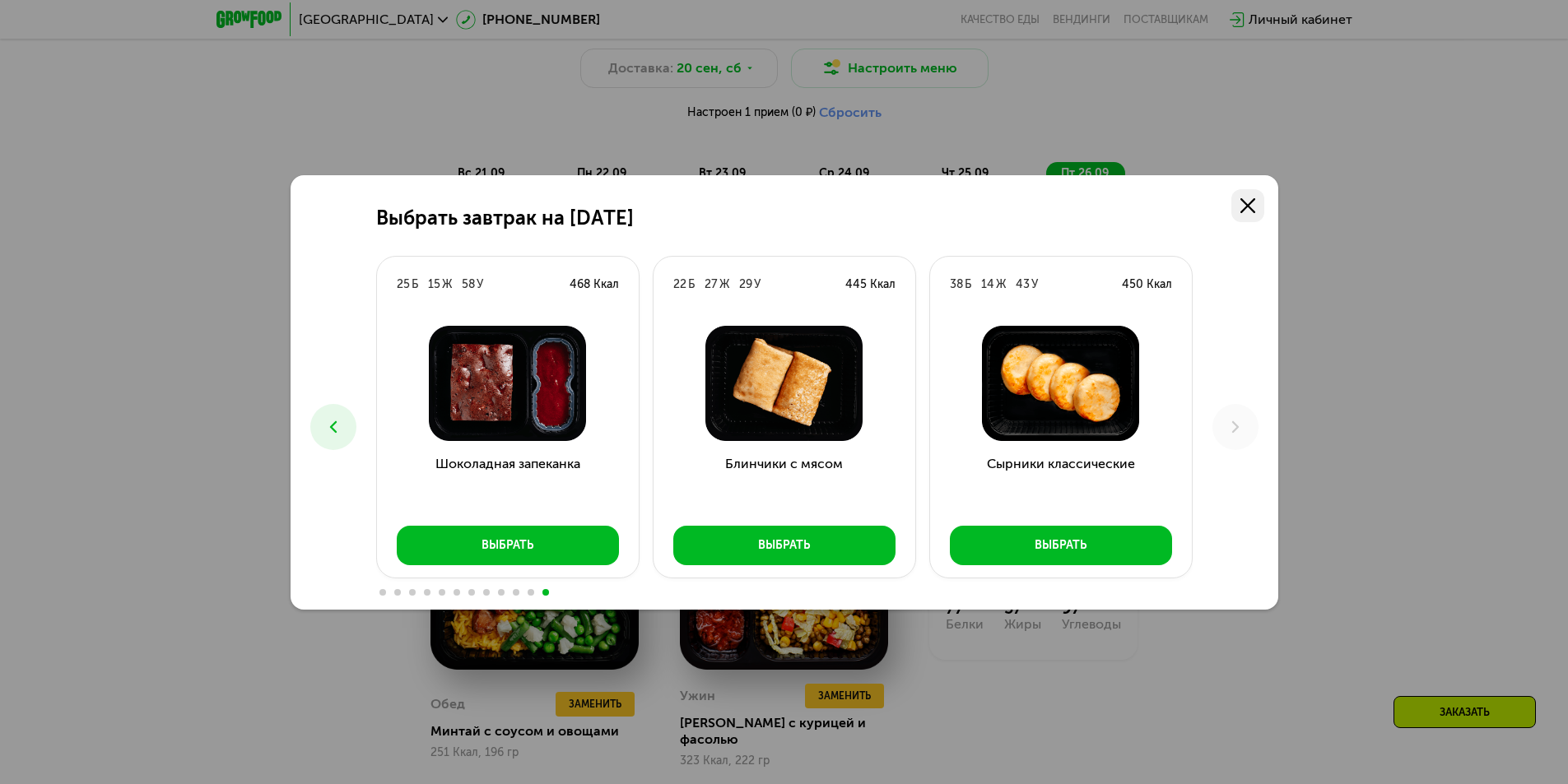
click at [1241, 211] on use at bounding box center [1248, 206] width 15 height 15
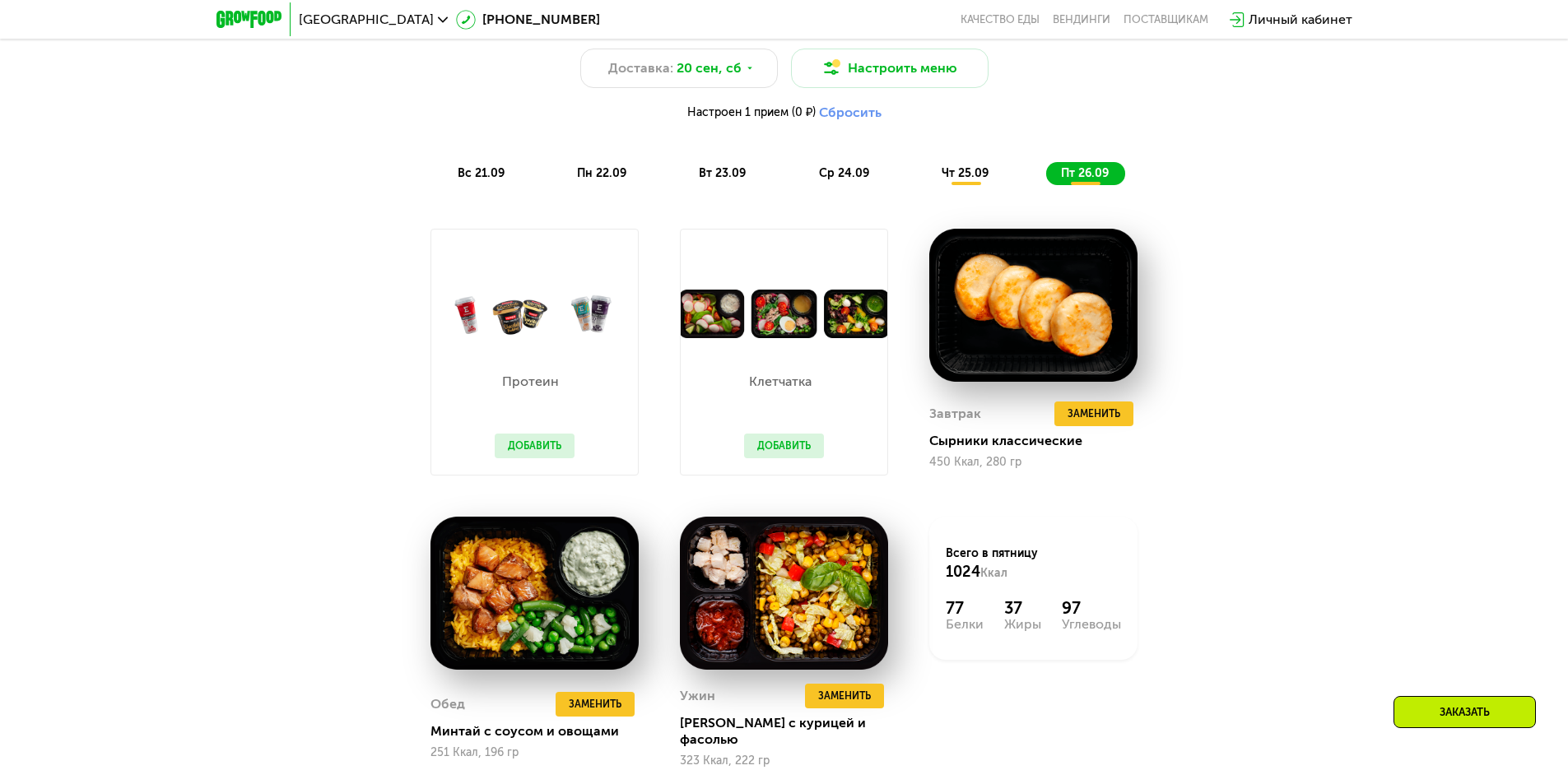
click at [714, 167] on div "вт 23.09" at bounding box center [723, 174] width 78 height 23
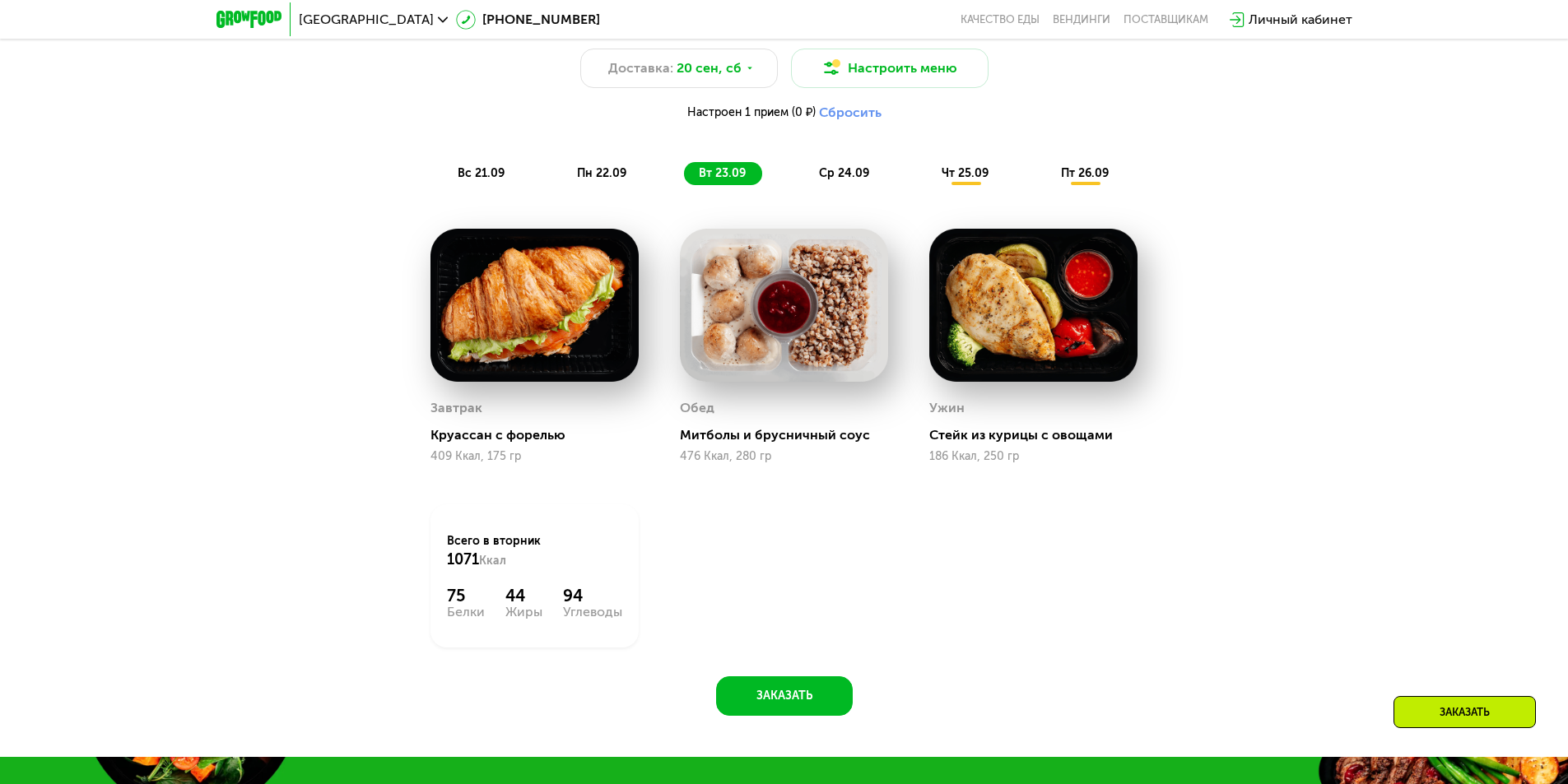
click at [640, 173] on div "пн 22.09" at bounding box center [602, 174] width 81 height 23
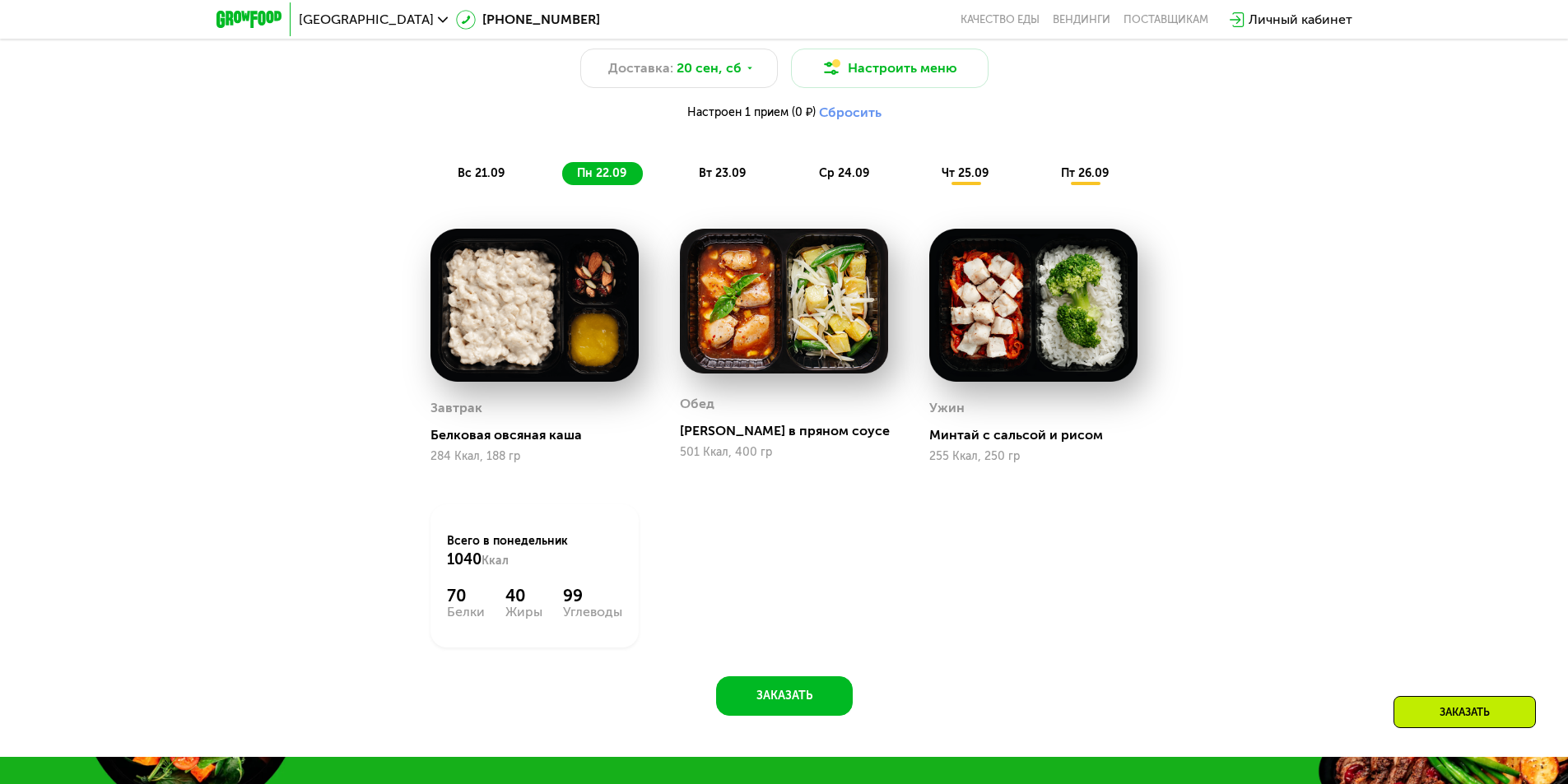
click at [501, 177] on span "вс 21.09" at bounding box center [480, 173] width 47 height 14
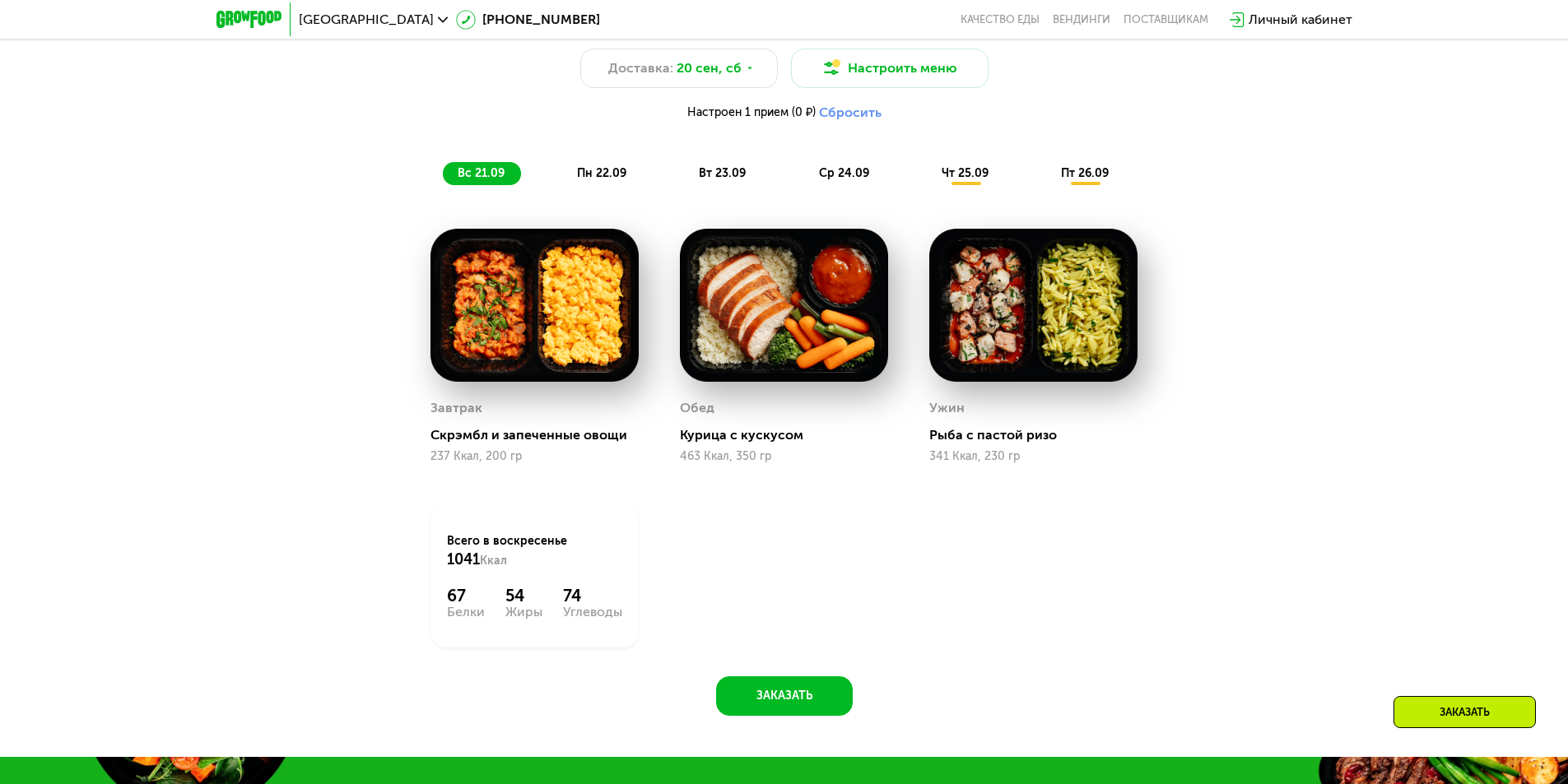
click at [582, 180] on span "пн 22.09" at bounding box center [602, 173] width 49 height 14
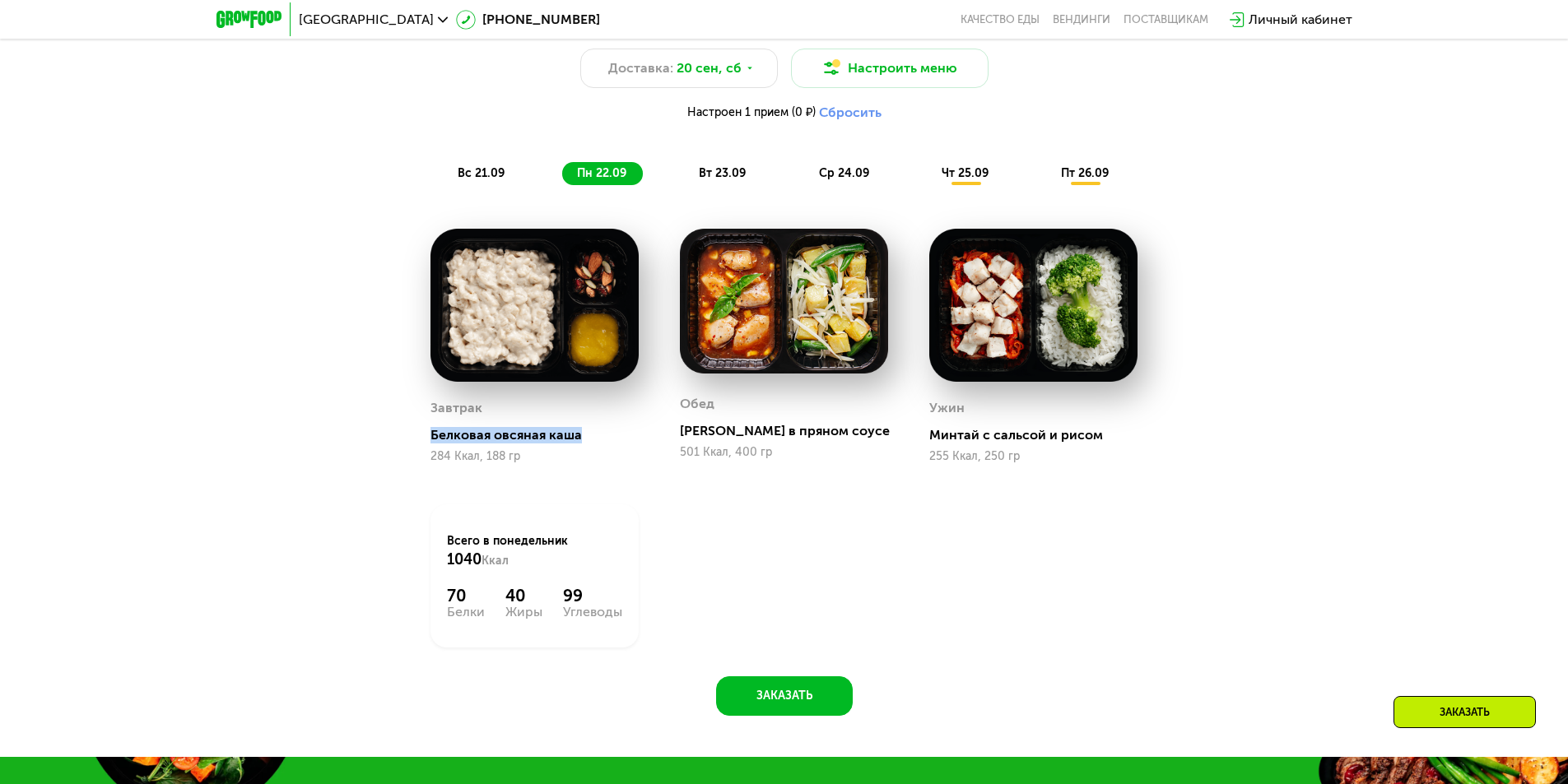
drag, startPoint x: 431, startPoint y: 439, endPoint x: 579, endPoint y: 443, distance: 148.1
click at [579, 443] on div "Белковая овсяная каша" at bounding box center [541, 434] width 221 height 16
copy div "Белковая овсяная каша"
